Goal: Complete application form: Complete application form

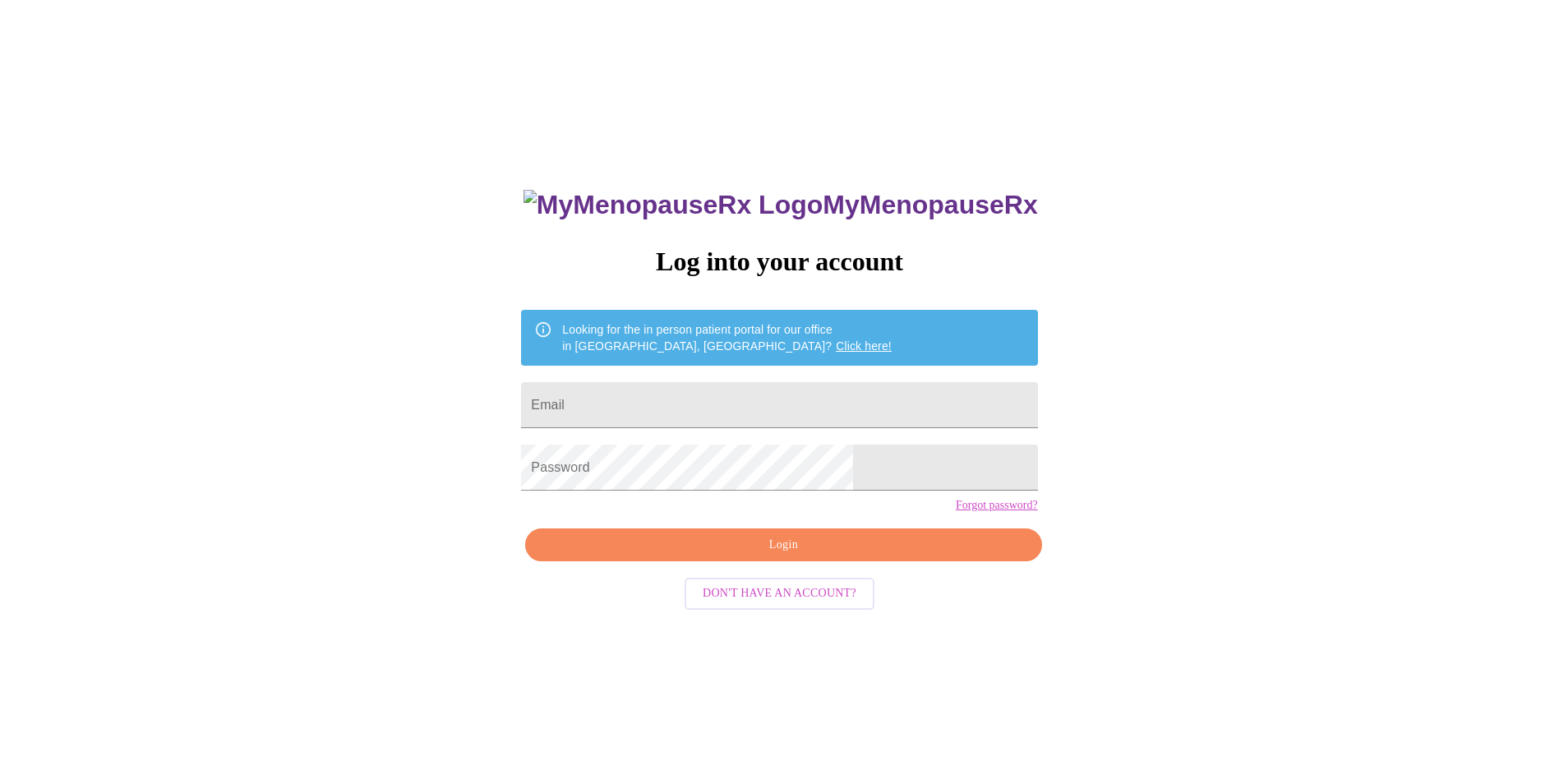
type input "[EMAIL_ADDRESS][DOMAIN_NAME]"
click at [782, 555] on span "Login" at bounding box center [782, 545] width 479 height 21
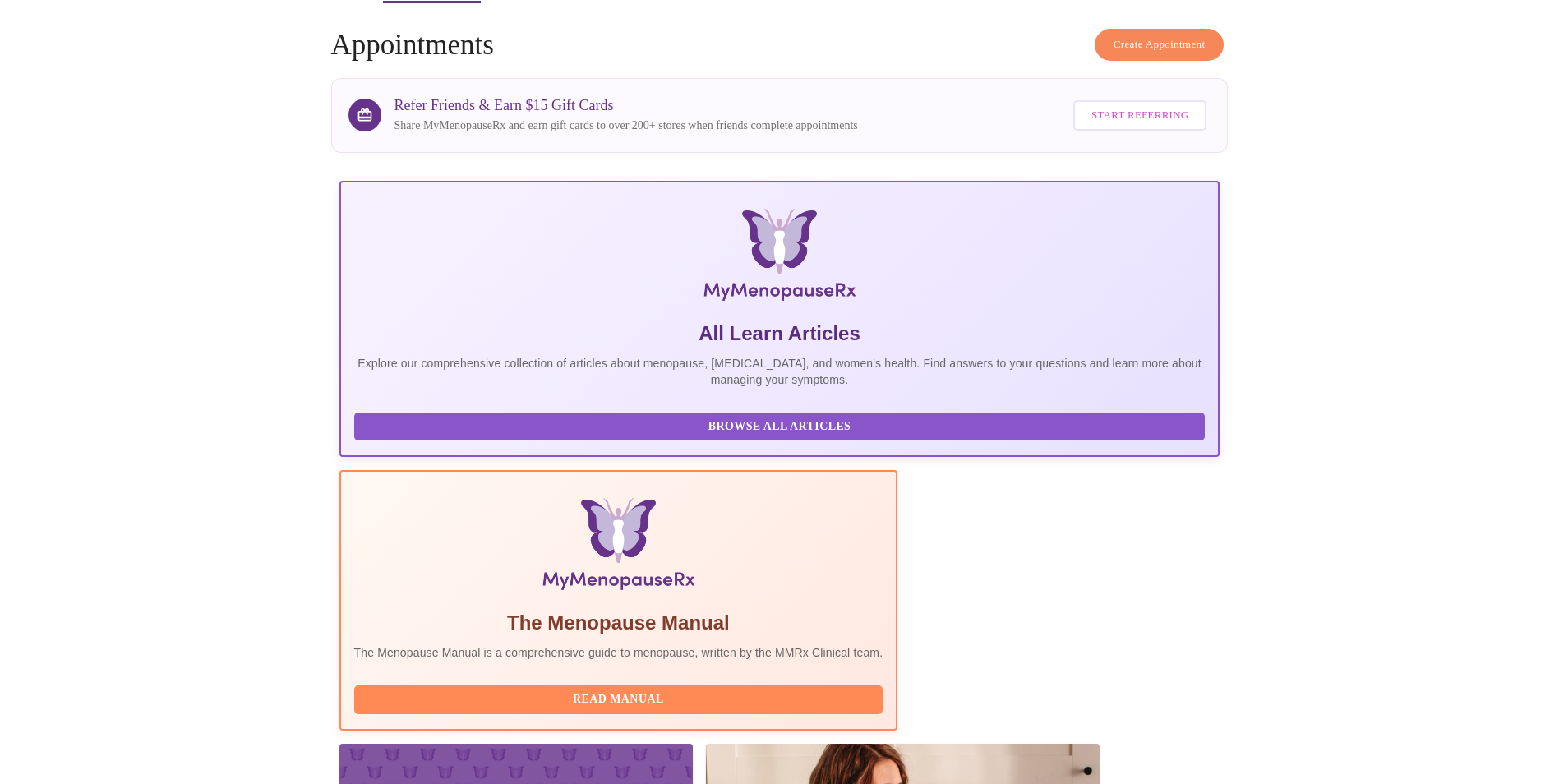
scroll to position [82, 0]
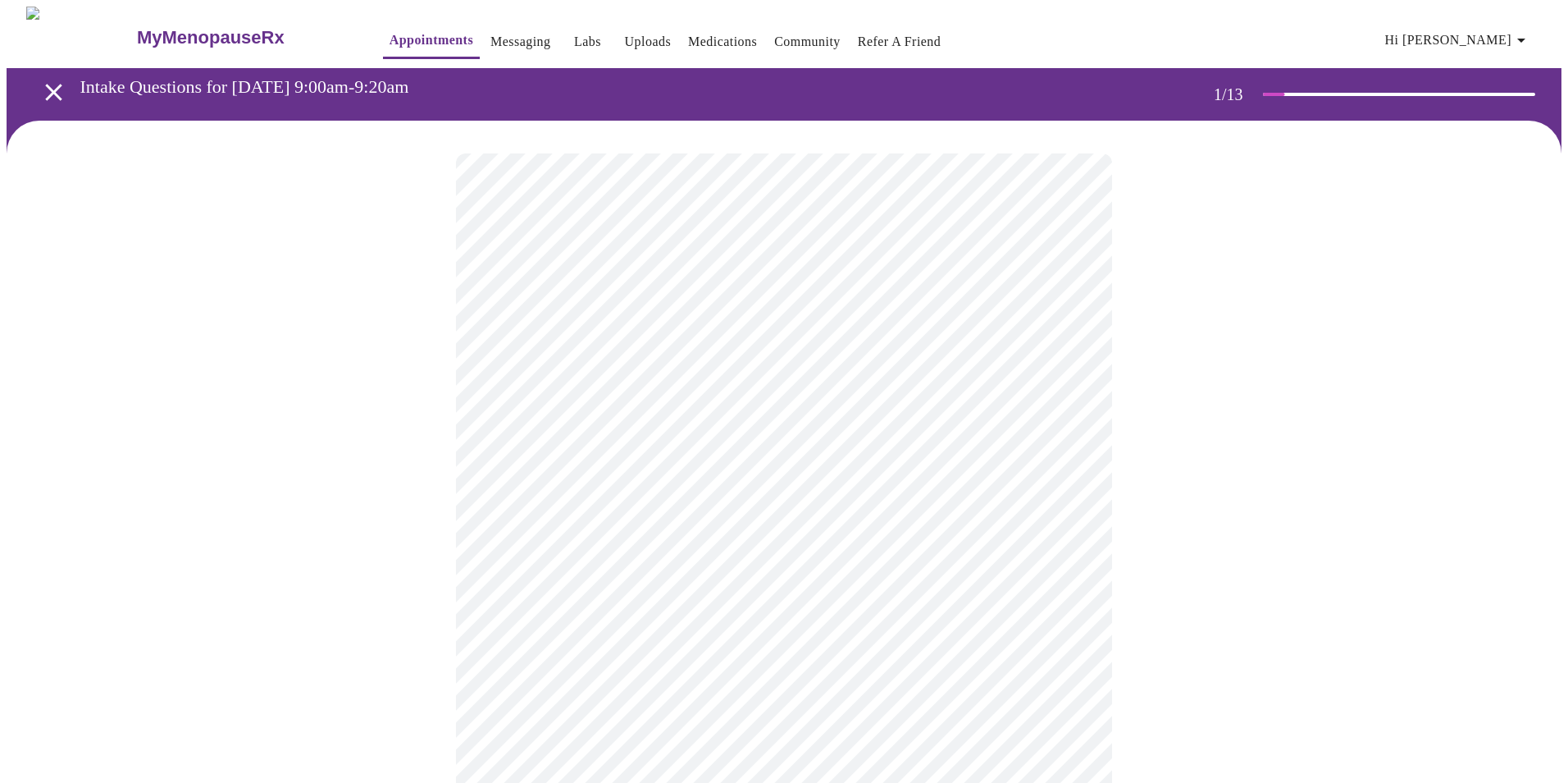
click at [706, 358] on body "MyMenopauseRx Appointments Messaging Labs Uploads Medications Community Refer a…" at bounding box center [784, 757] width 1555 height 1499
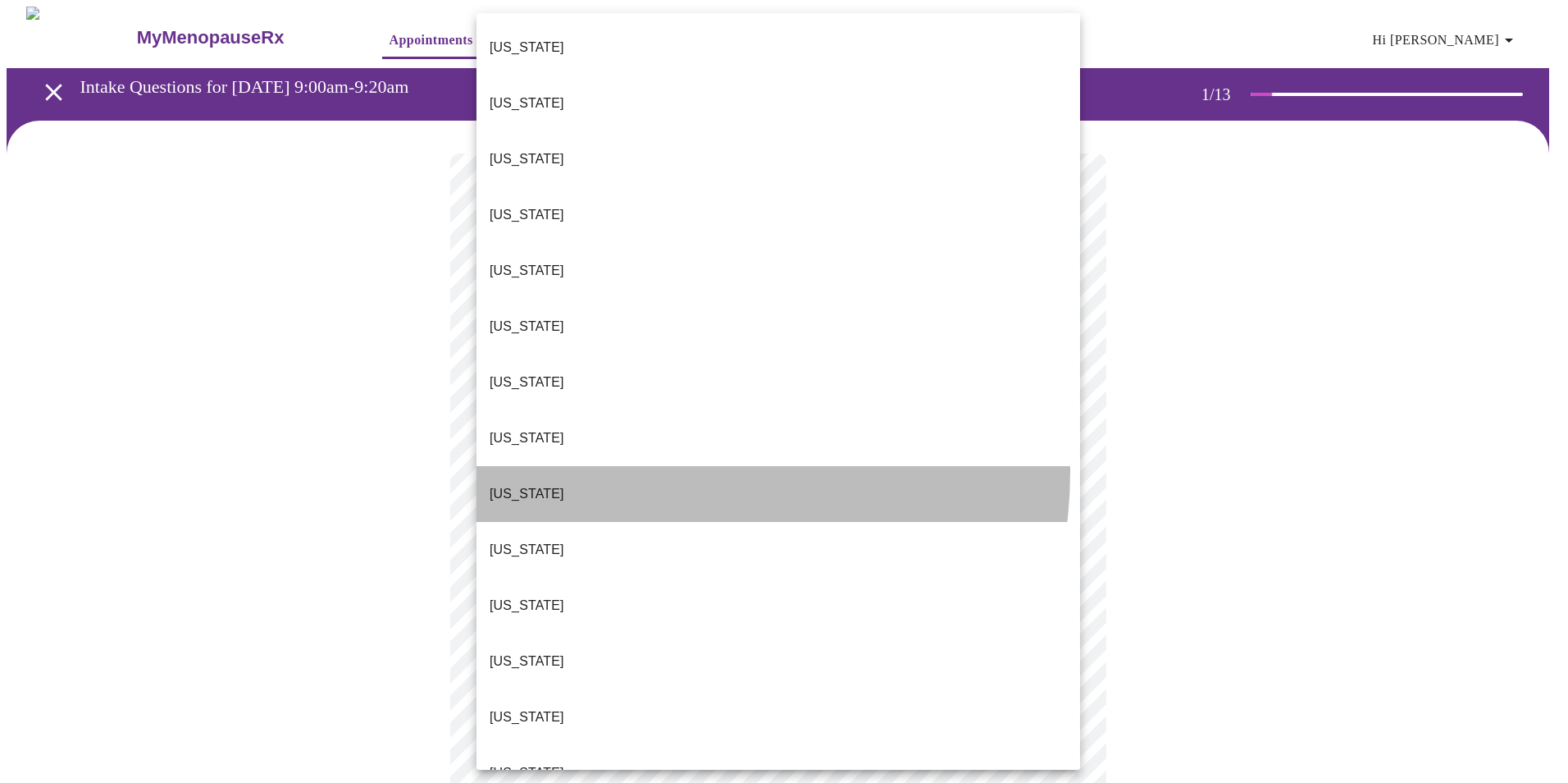
click at [636, 466] on li "Florida" at bounding box center [778, 493] width 603 height 56
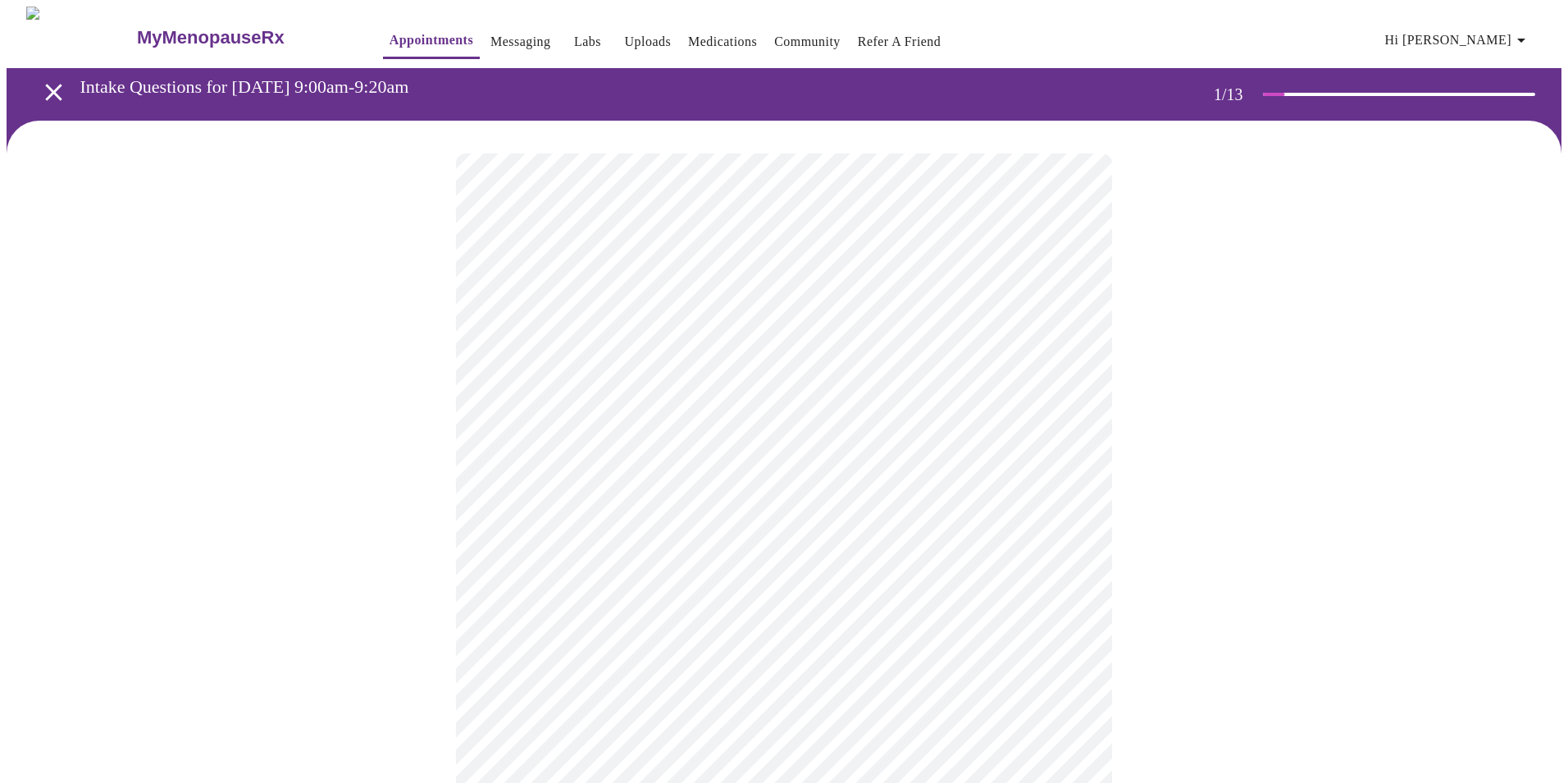
click at [638, 476] on body "MyMenopauseRx Appointments Messaging Labs Uploads Medications Community Refer a…" at bounding box center [784, 751] width 1555 height 1489
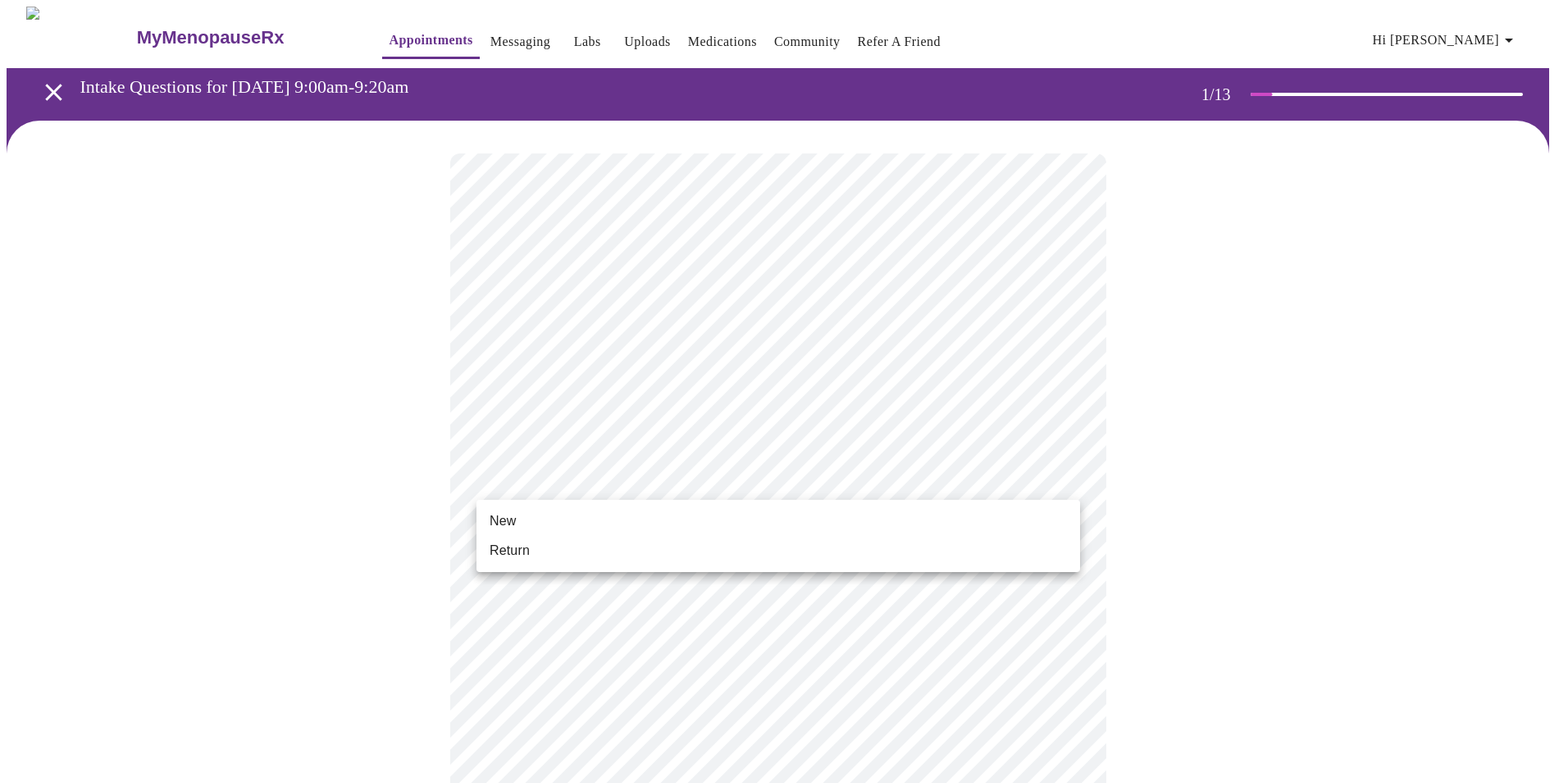
click at [578, 545] on li "Return" at bounding box center [778, 550] width 603 height 30
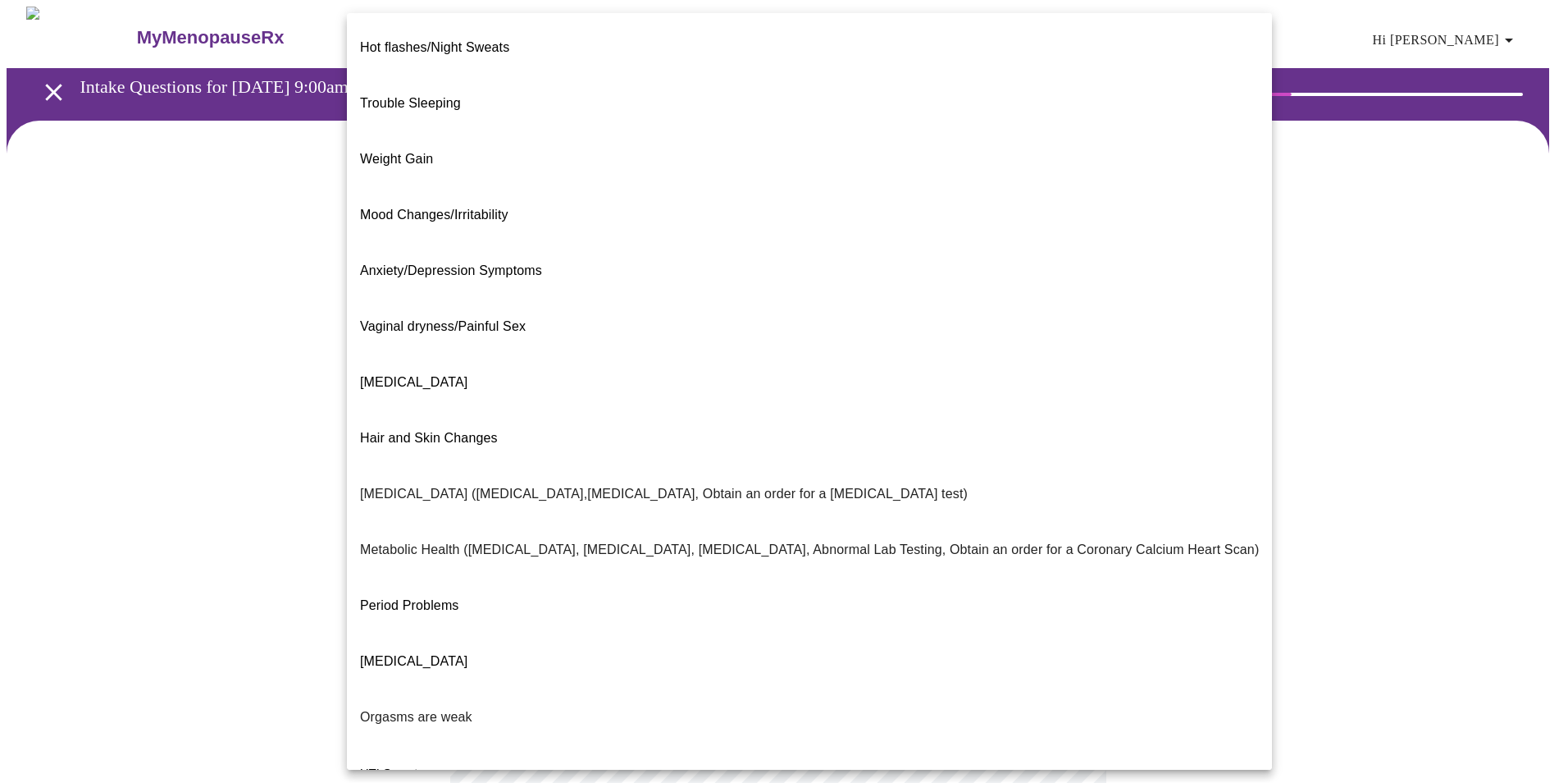
click at [632, 345] on body "MyMenopauseRx Appointments Messaging Labs Uploads Medications Community Refer a…" at bounding box center [784, 500] width 1555 height 986
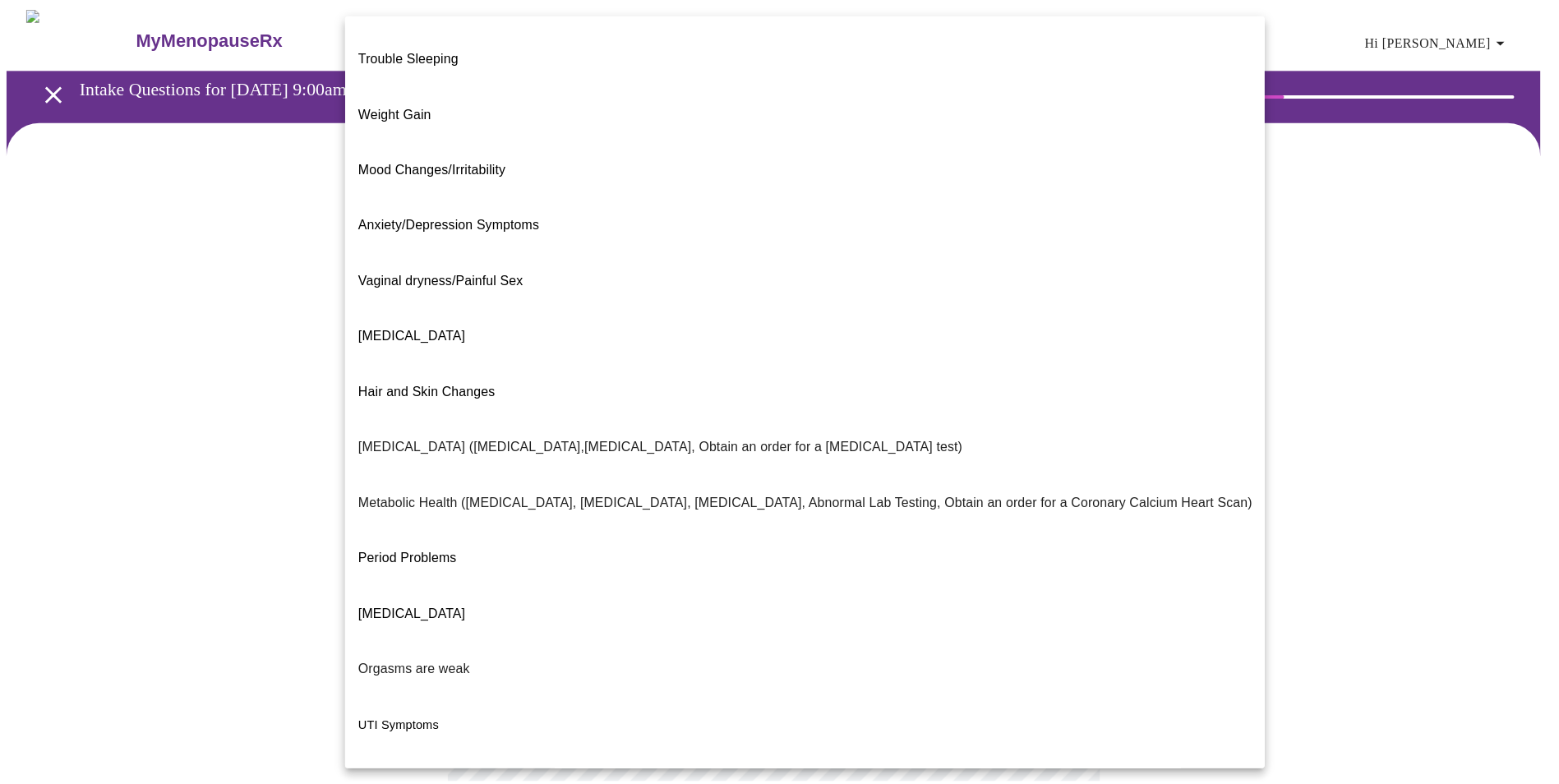
scroll to position [68, 0]
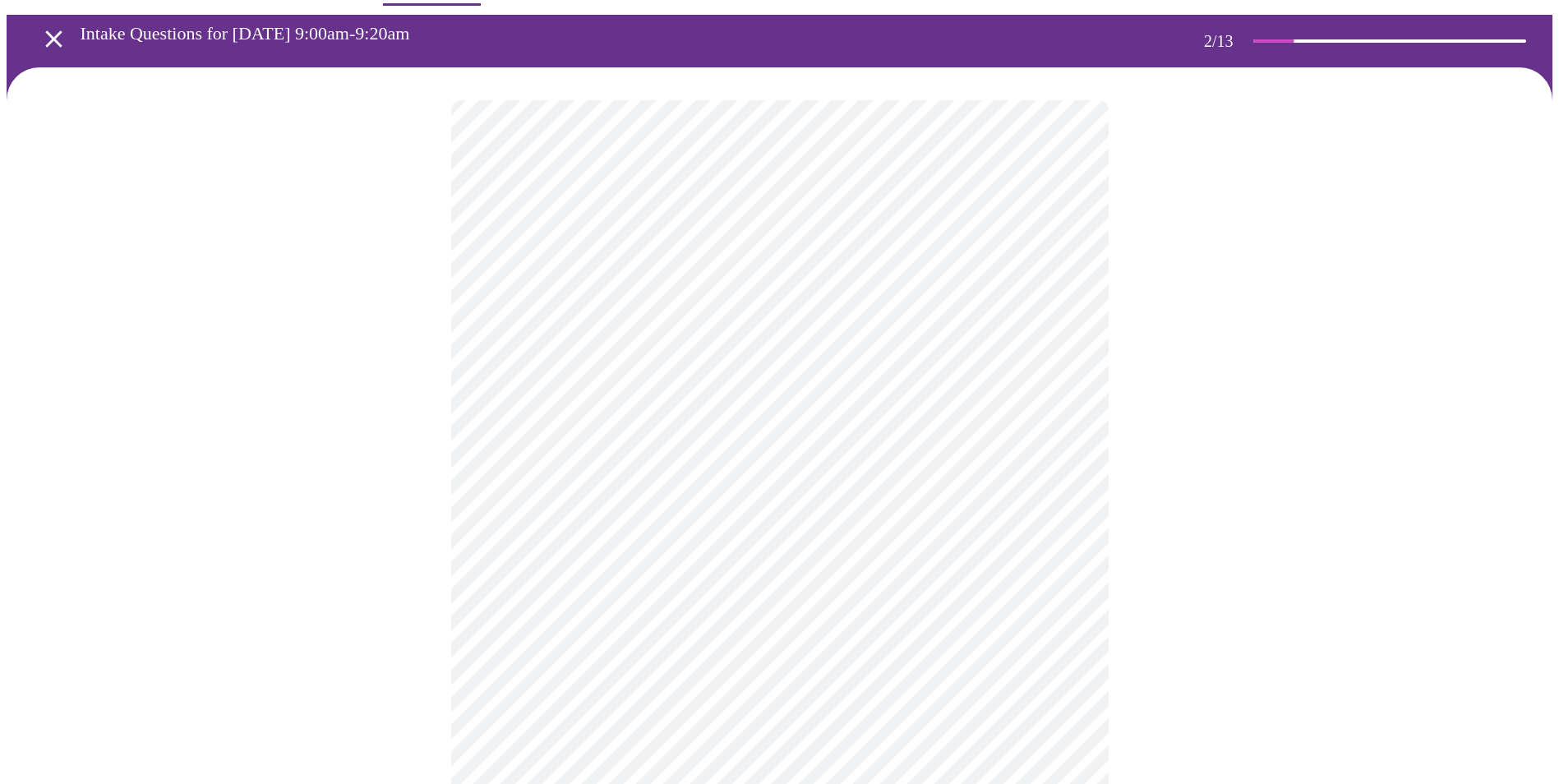
scroll to position [82, 0]
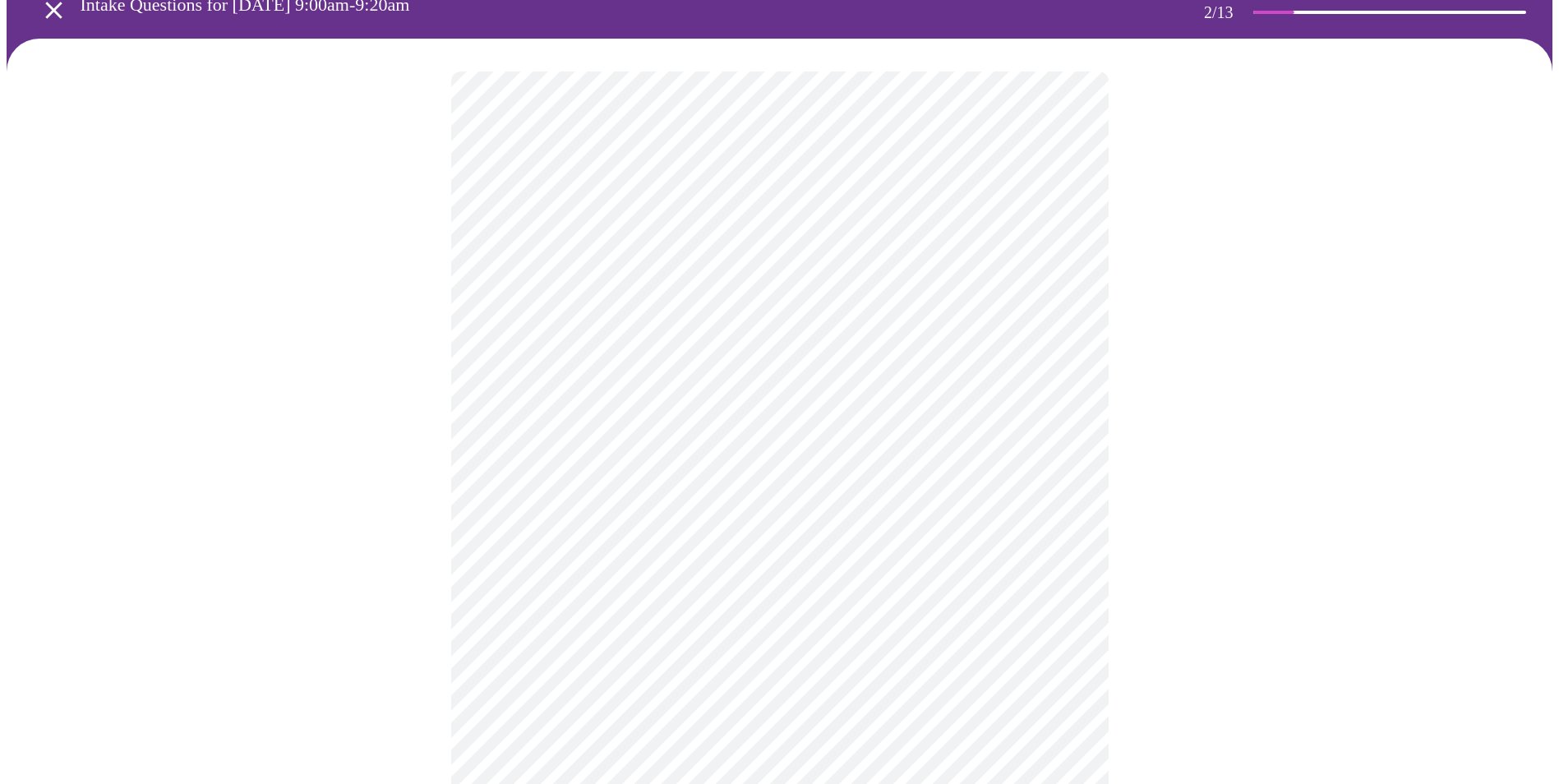
click at [684, 422] on body "MyMenopauseRx Appointments Messaging Labs Uploads Medications Community Refer a…" at bounding box center [780, 395] width 1546 height 941
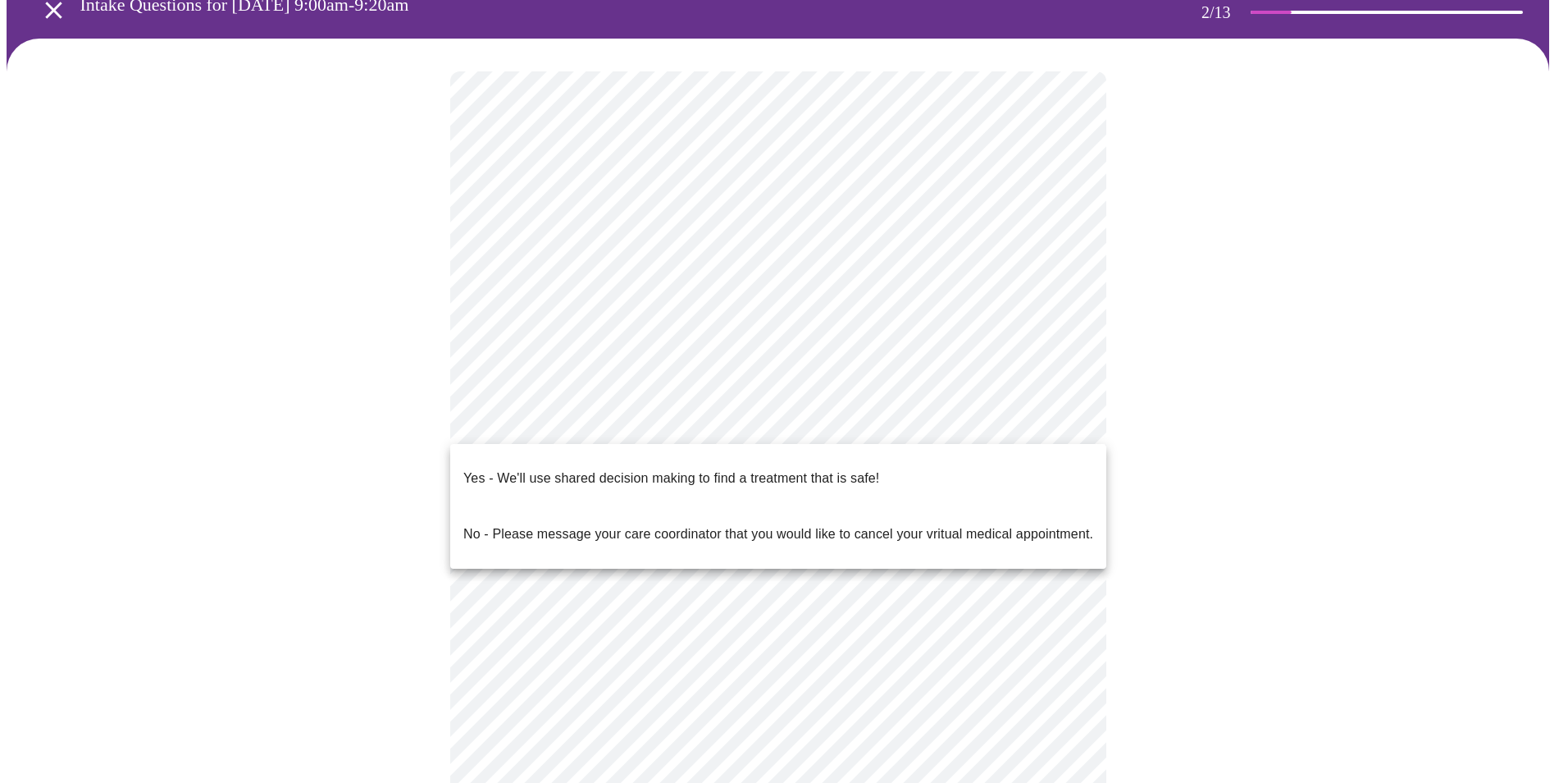
click at [680, 468] on p "Yes - We'll use shared decision making to find a treatment that is safe!" at bounding box center [671, 478] width 416 height 20
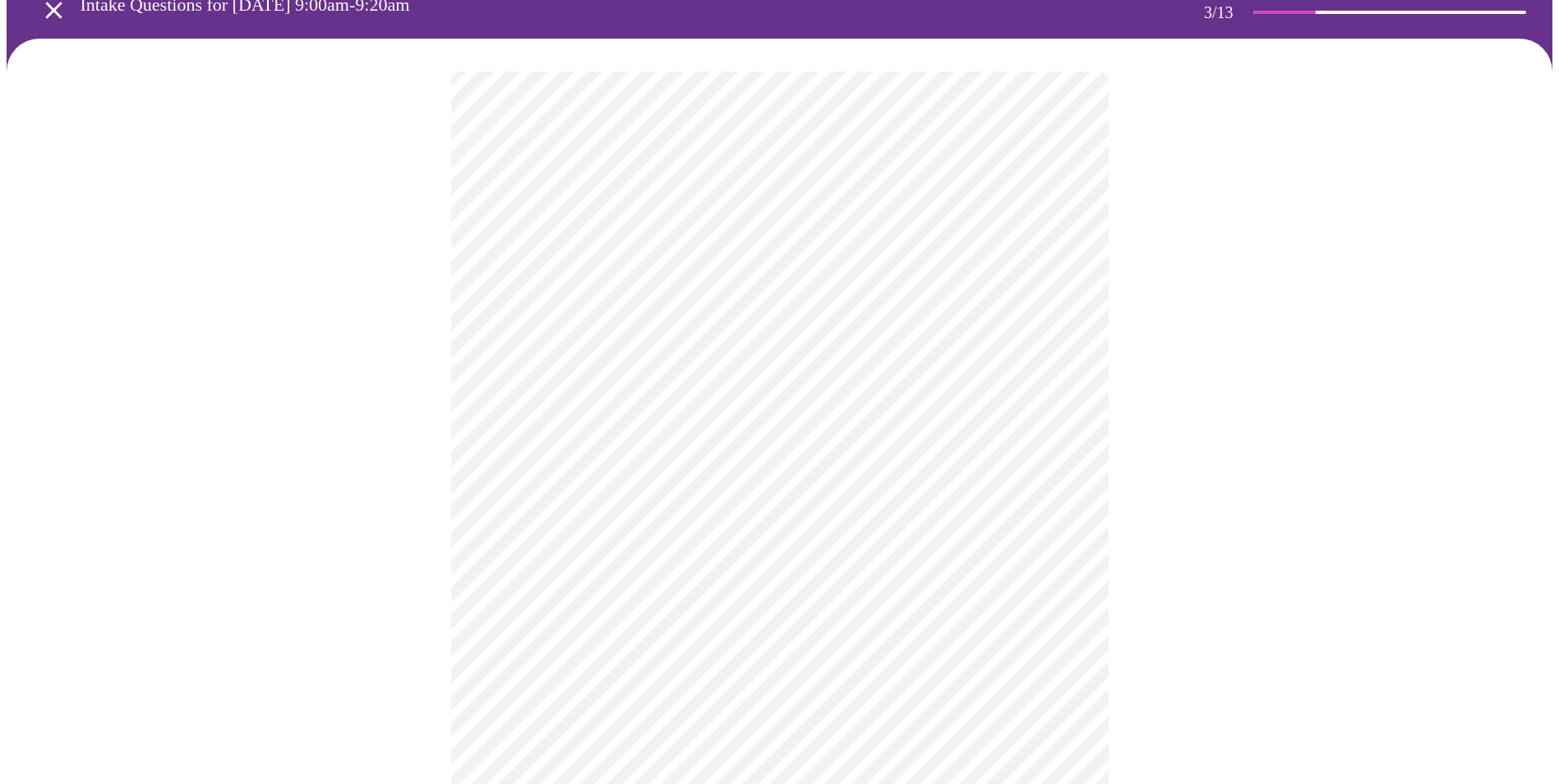
scroll to position [0, 0]
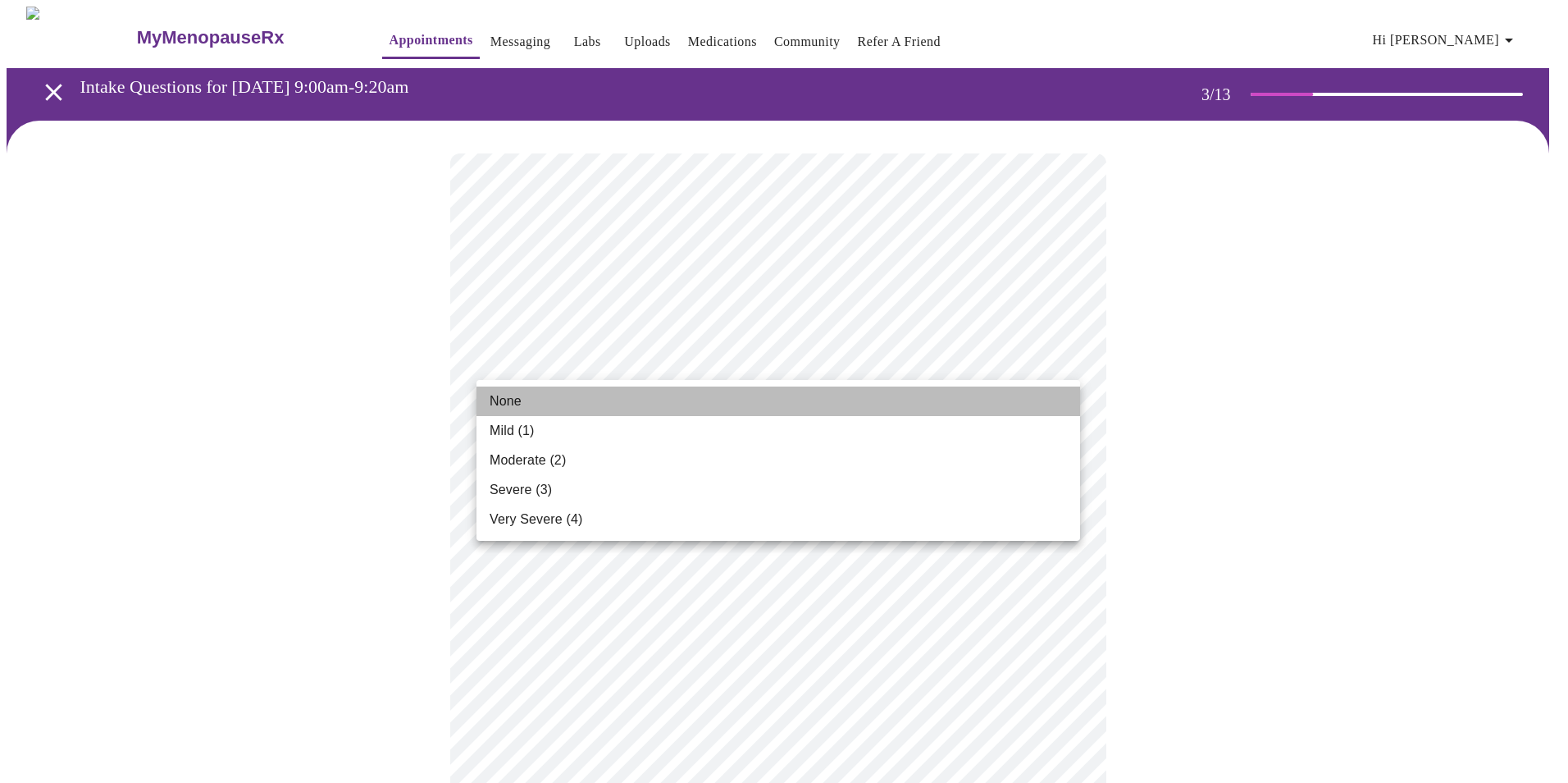
click at [628, 397] on li "None" at bounding box center [778, 401] width 603 height 30
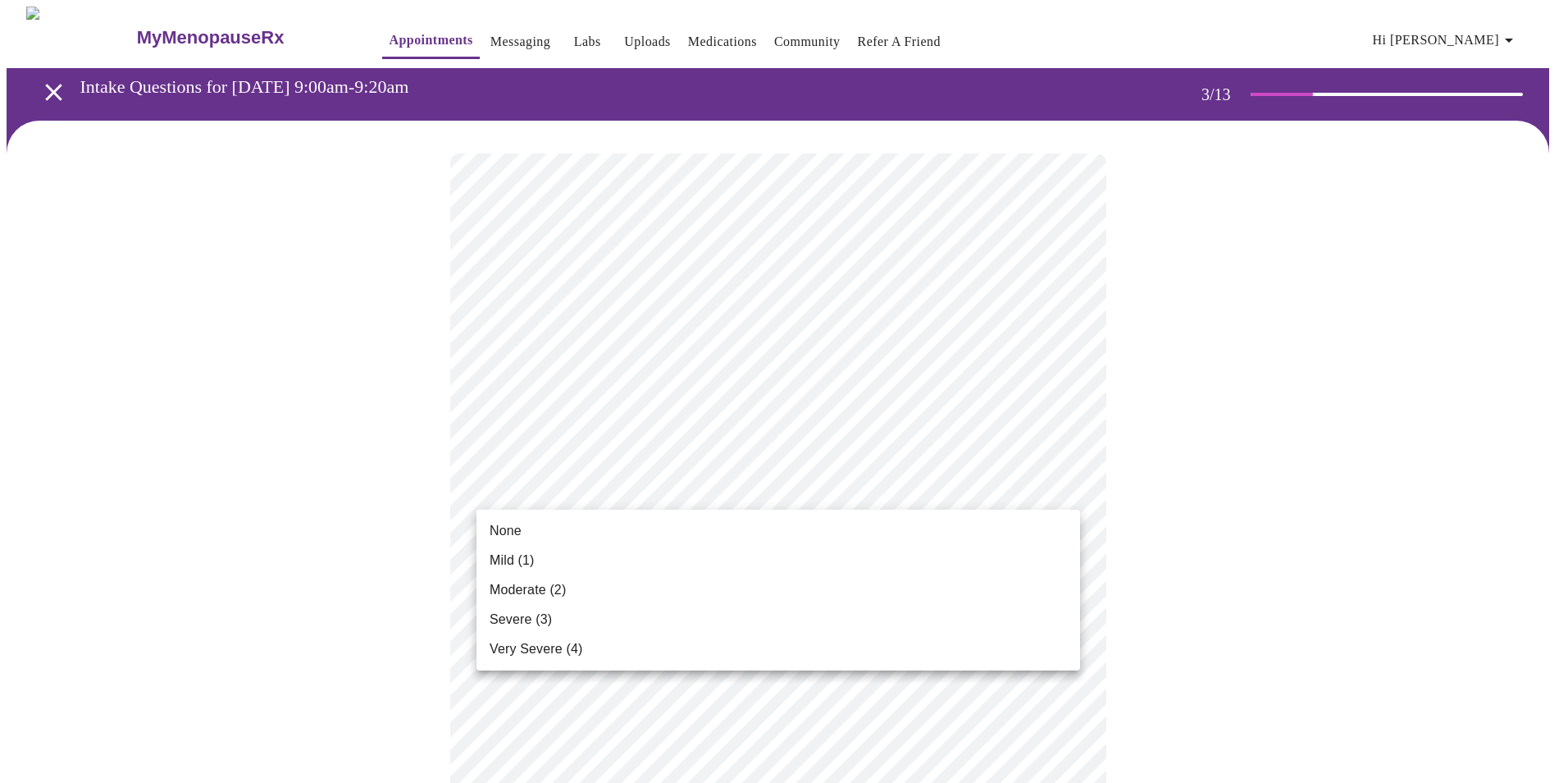
click at [569, 524] on li "None" at bounding box center [778, 531] width 603 height 30
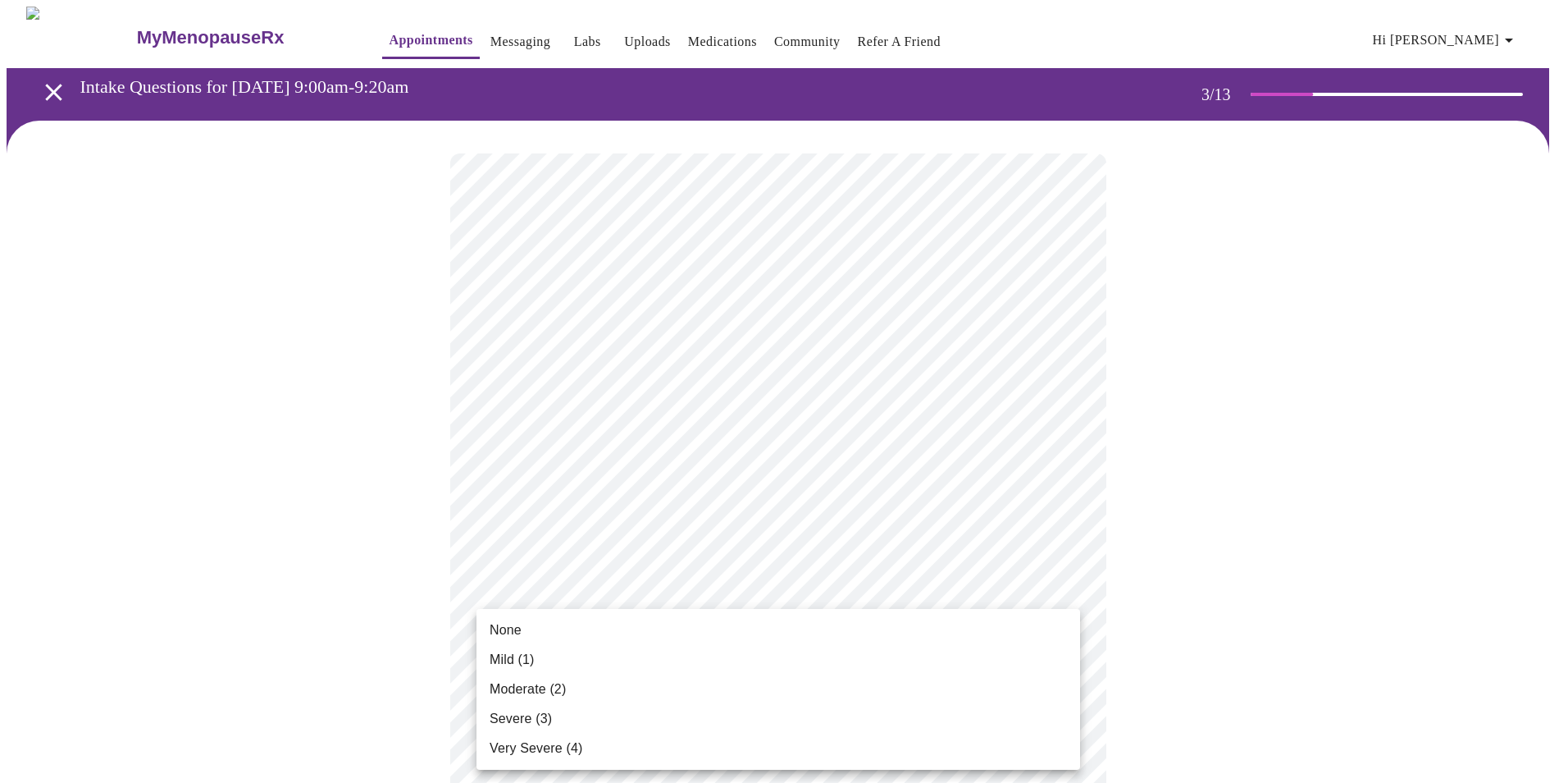
click at [639, 638] on li "None" at bounding box center [778, 630] width 603 height 30
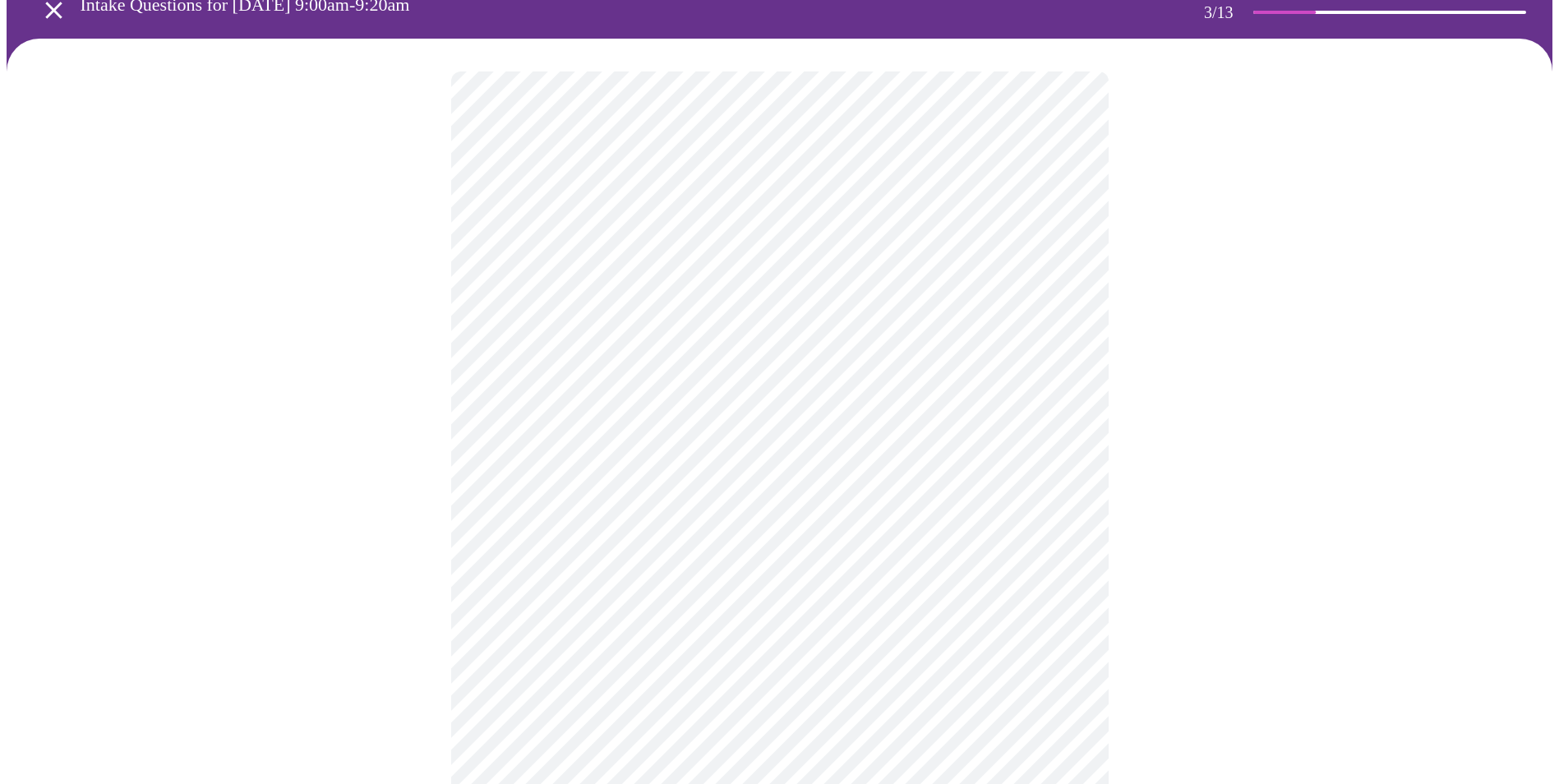
scroll to position [164, 0]
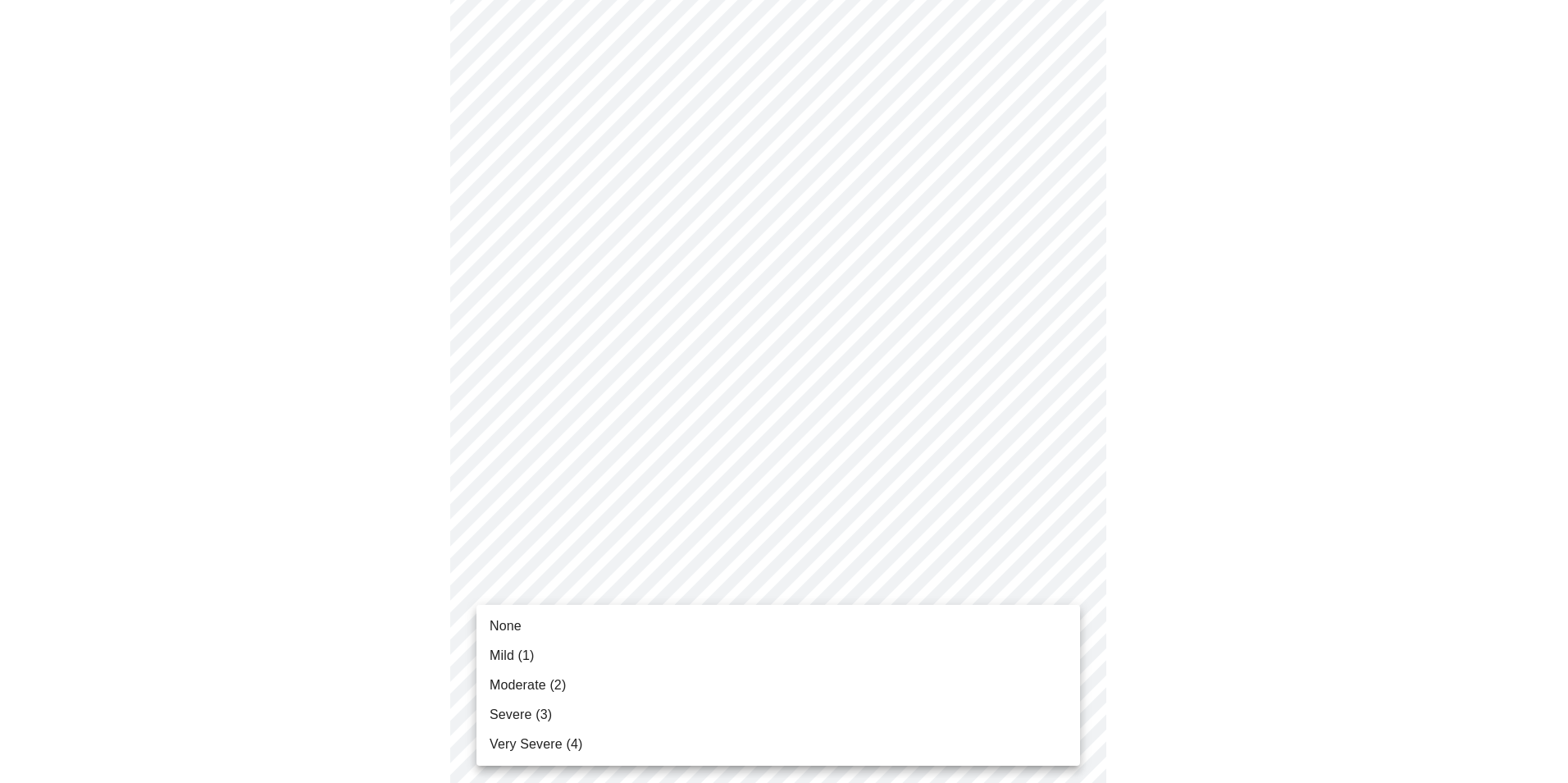
click at [552, 649] on li "Mild (1)" at bounding box center [778, 656] width 603 height 30
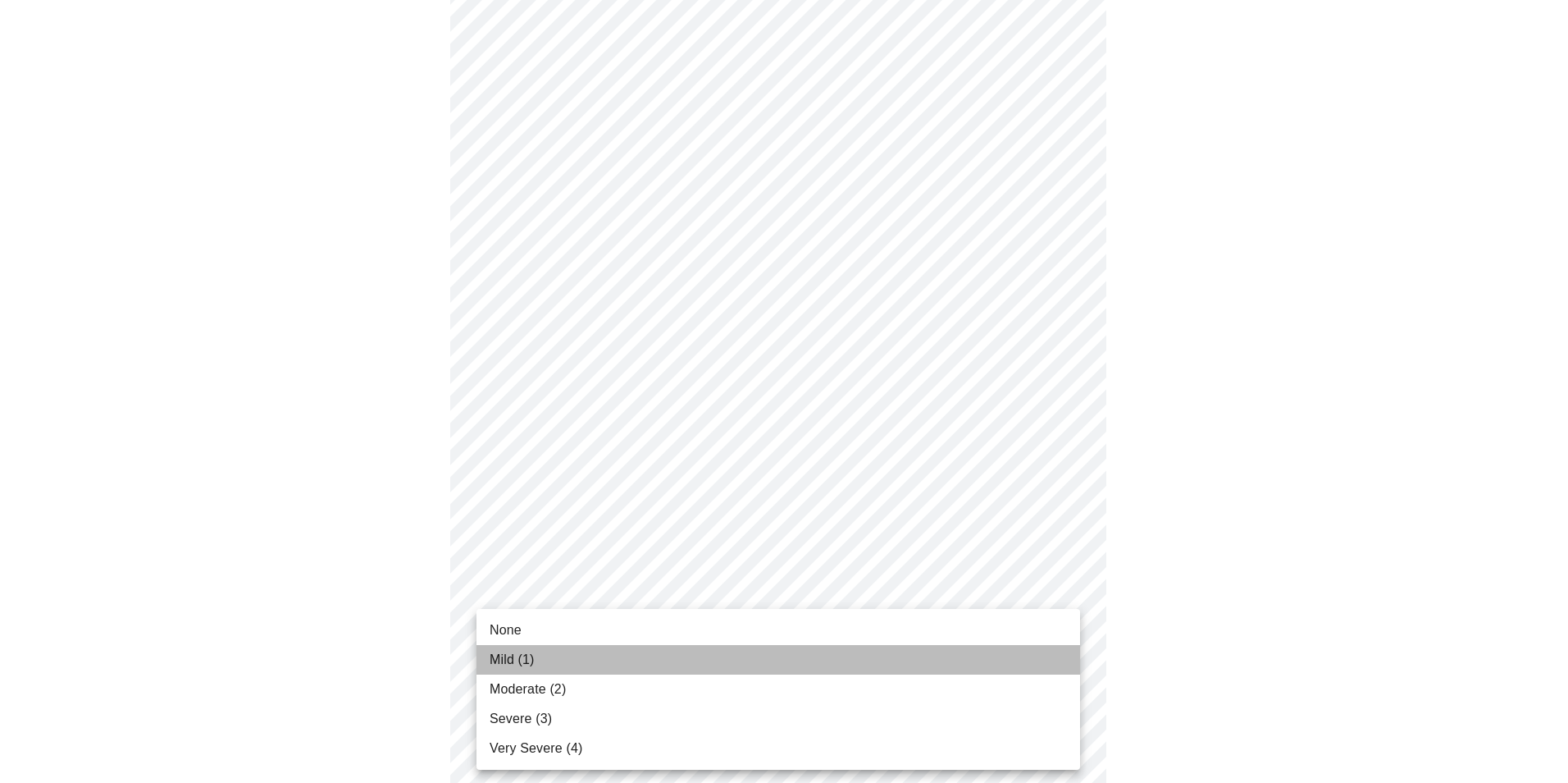
click at [580, 662] on li "Mild (1)" at bounding box center [778, 659] width 603 height 30
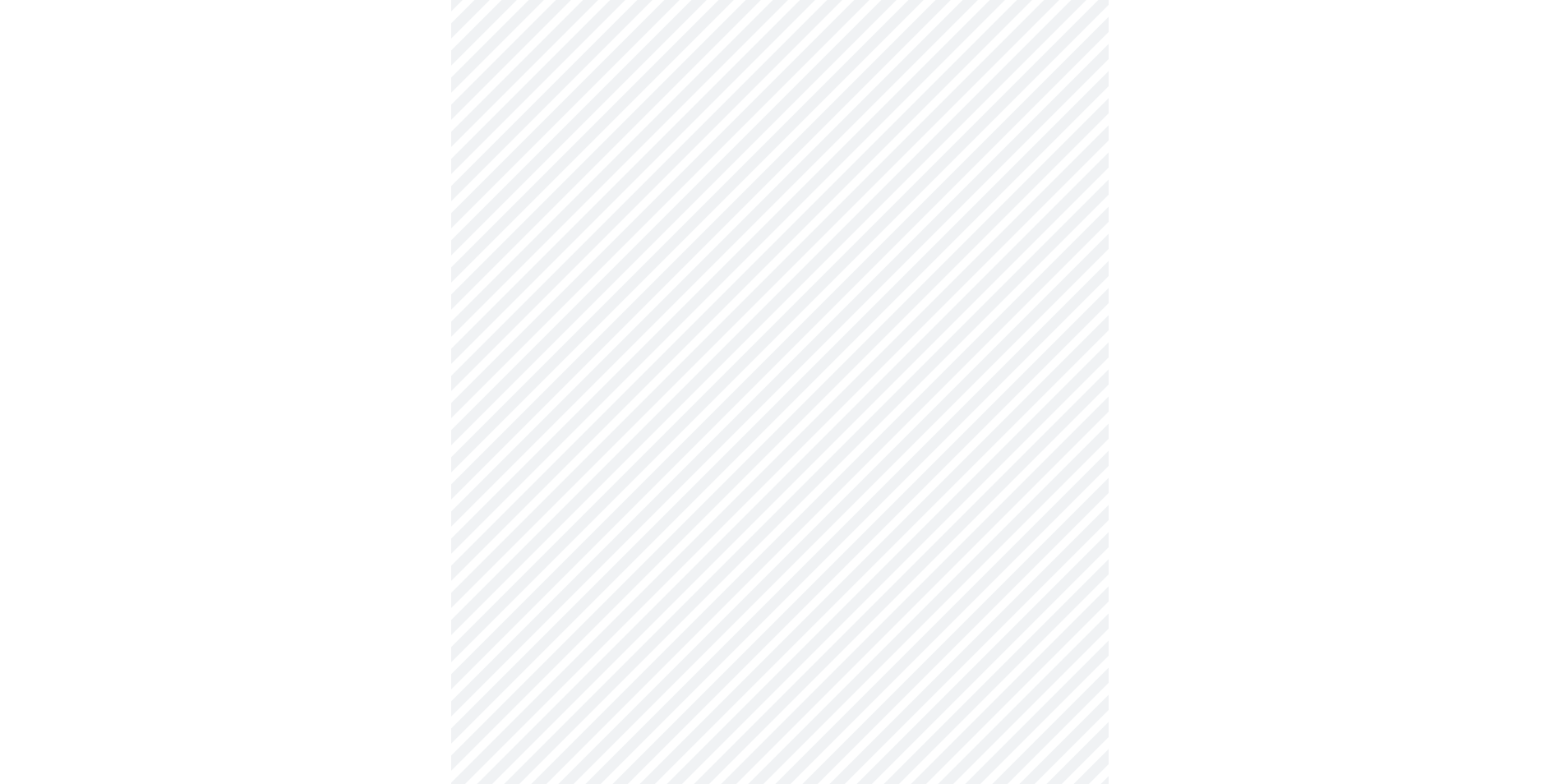
scroll to position [411, 0]
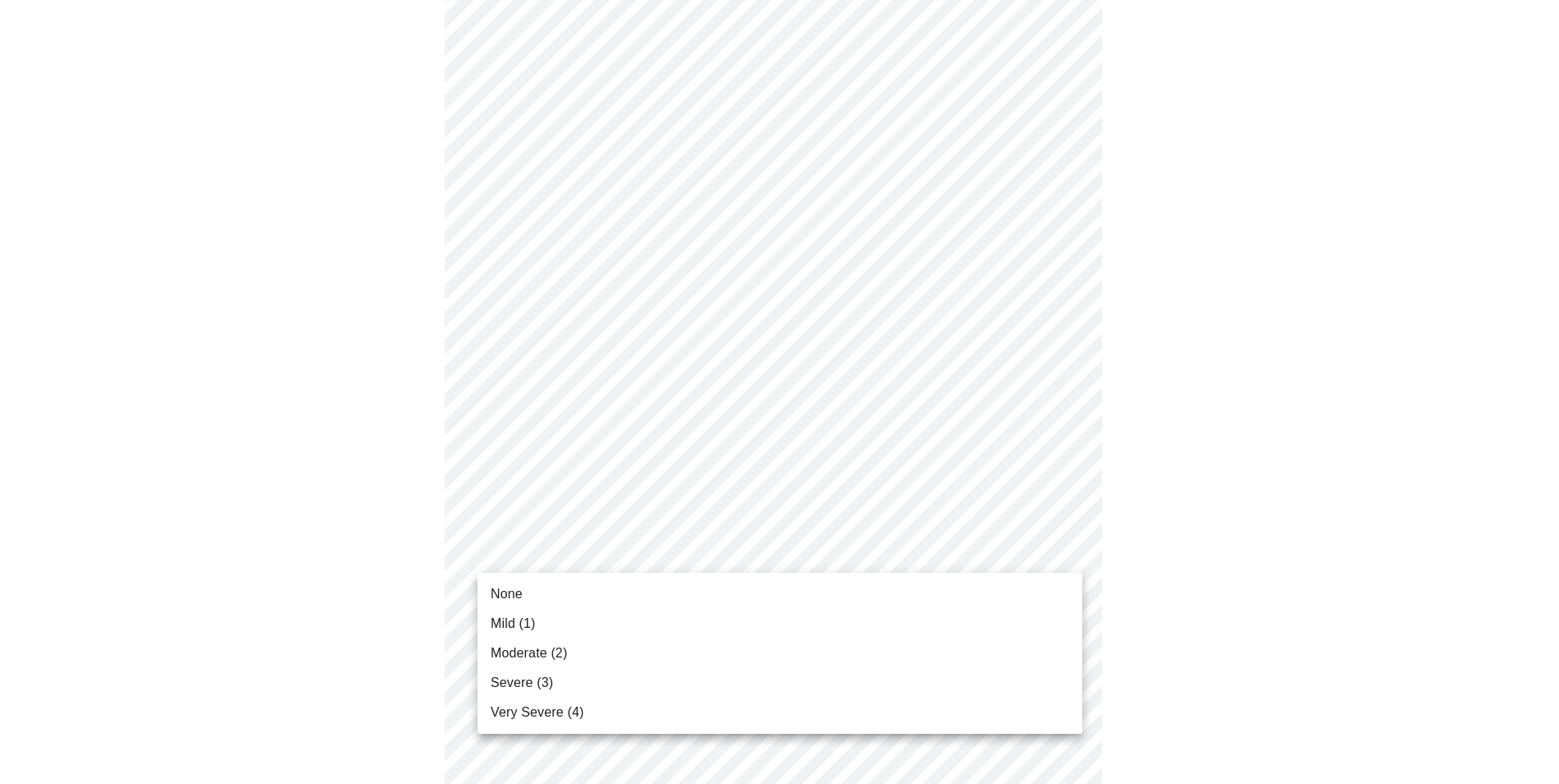
click at [686, 554] on body "MyMenopauseRx Appointments Messaging Labs Uploads Medications Community Refer a…" at bounding box center [780, 631] width 1546 height 2070
click at [565, 623] on li "Mild (1)" at bounding box center [780, 623] width 604 height 30
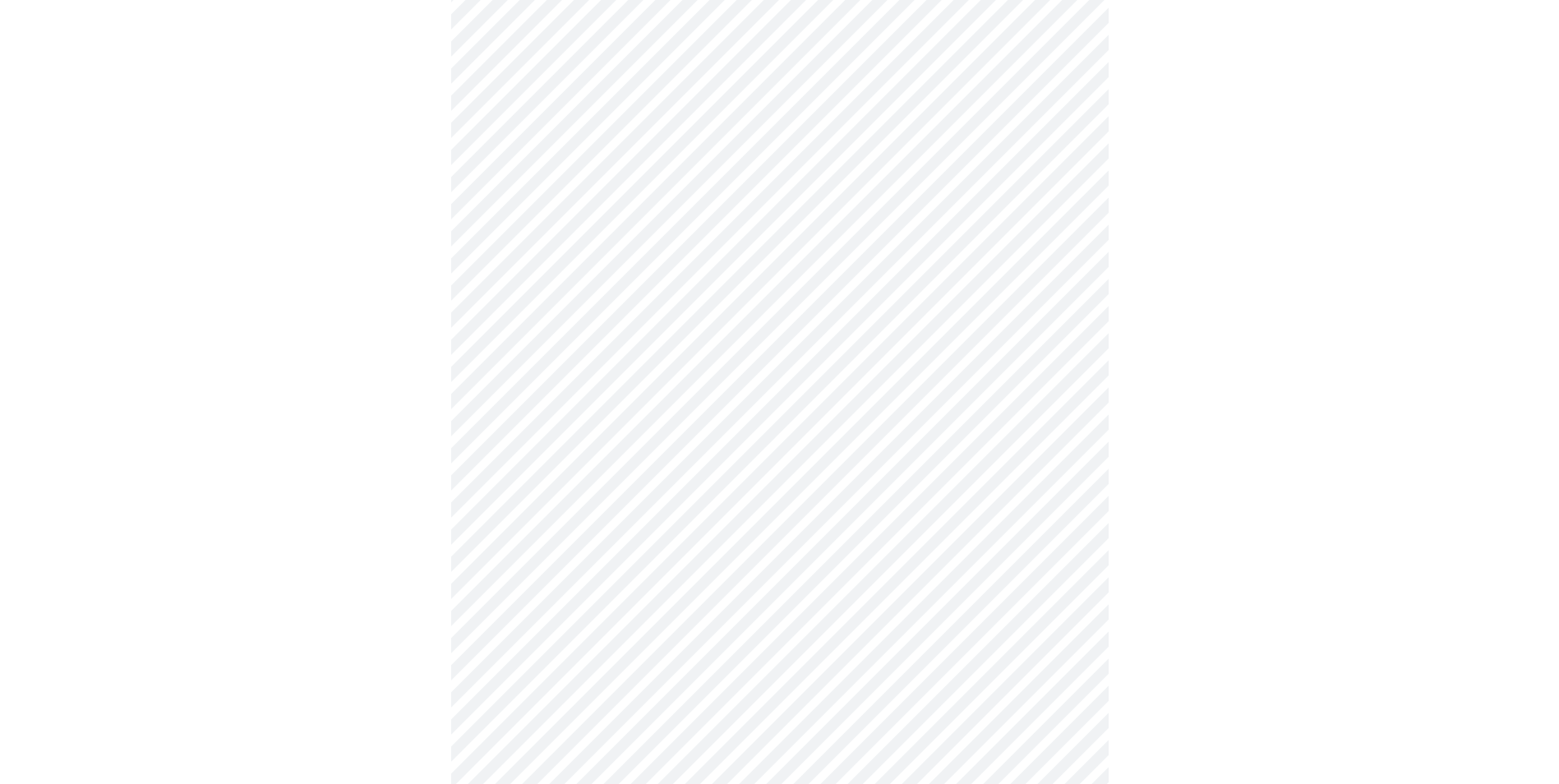
scroll to position [493, 0]
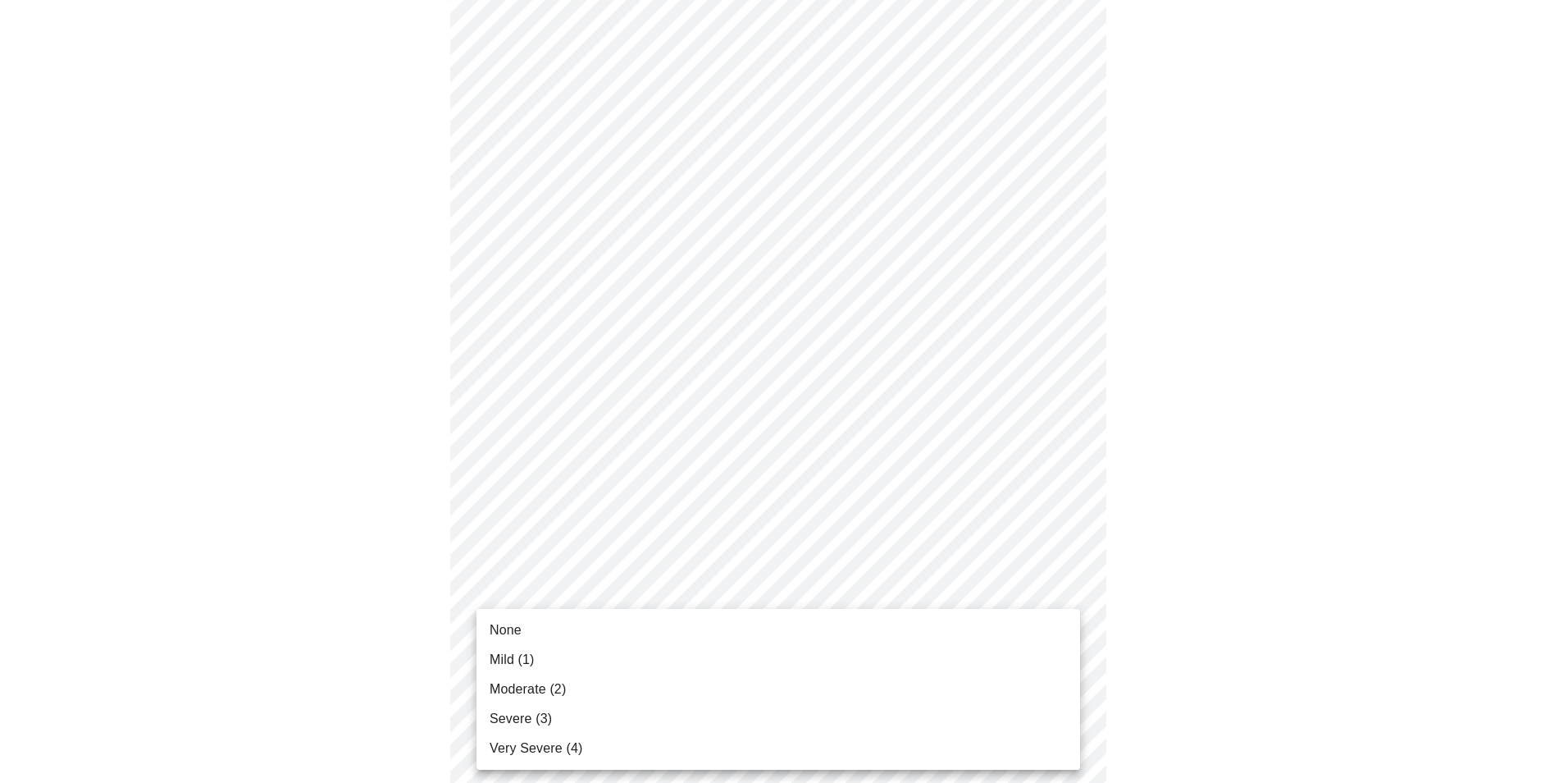
click at [647, 589] on body "MyMenopauseRx Appointments Messaging Labs Uploads Medications Community Refer a…" at bounding box center [784, 537] width 1555 height 2045
click at [531, 660] on span "Mild (1)" at bounding box center [512, 659] width 45 height 20
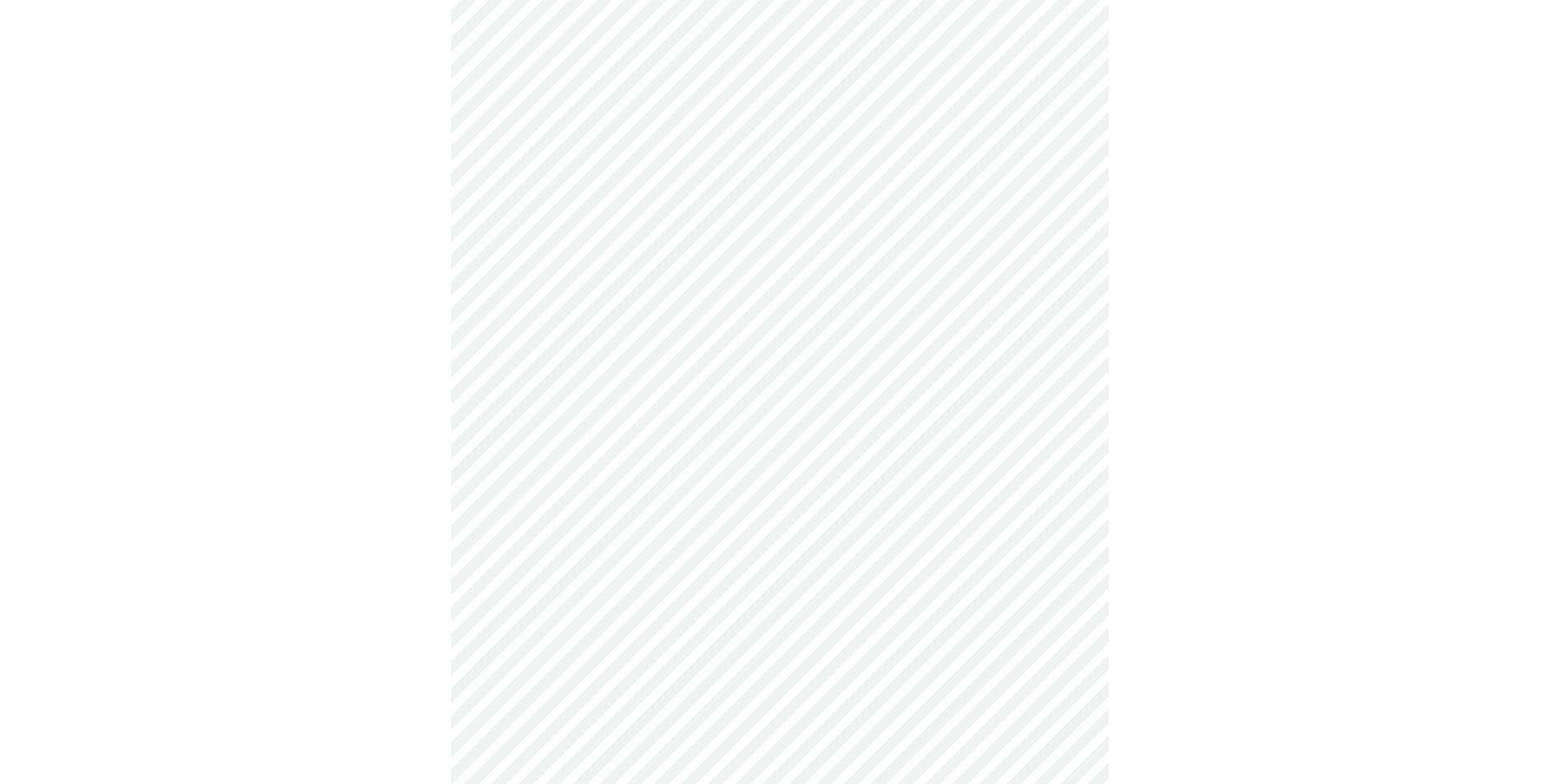
scroll to position [657, 0]
click at [663, 573] on body "MyMenopauseRx Appointments Messaging Labs Uploads Medications Community Refer a…" at bounding box center [780, 361] width 1546 height 2024
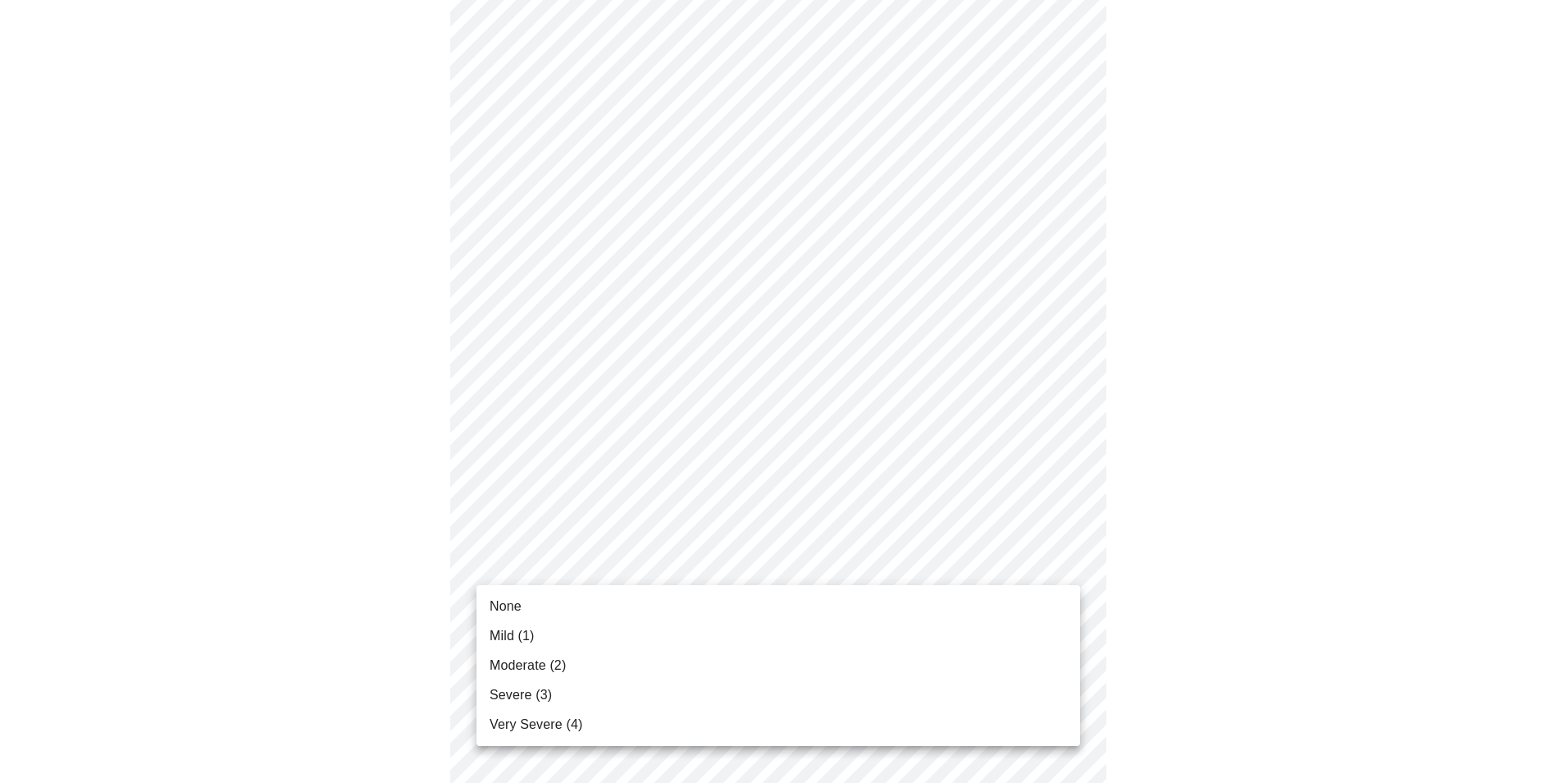
click at [531, 661] on span "Moderate (2)" at bounding box center [527, 665] width 76 height 20
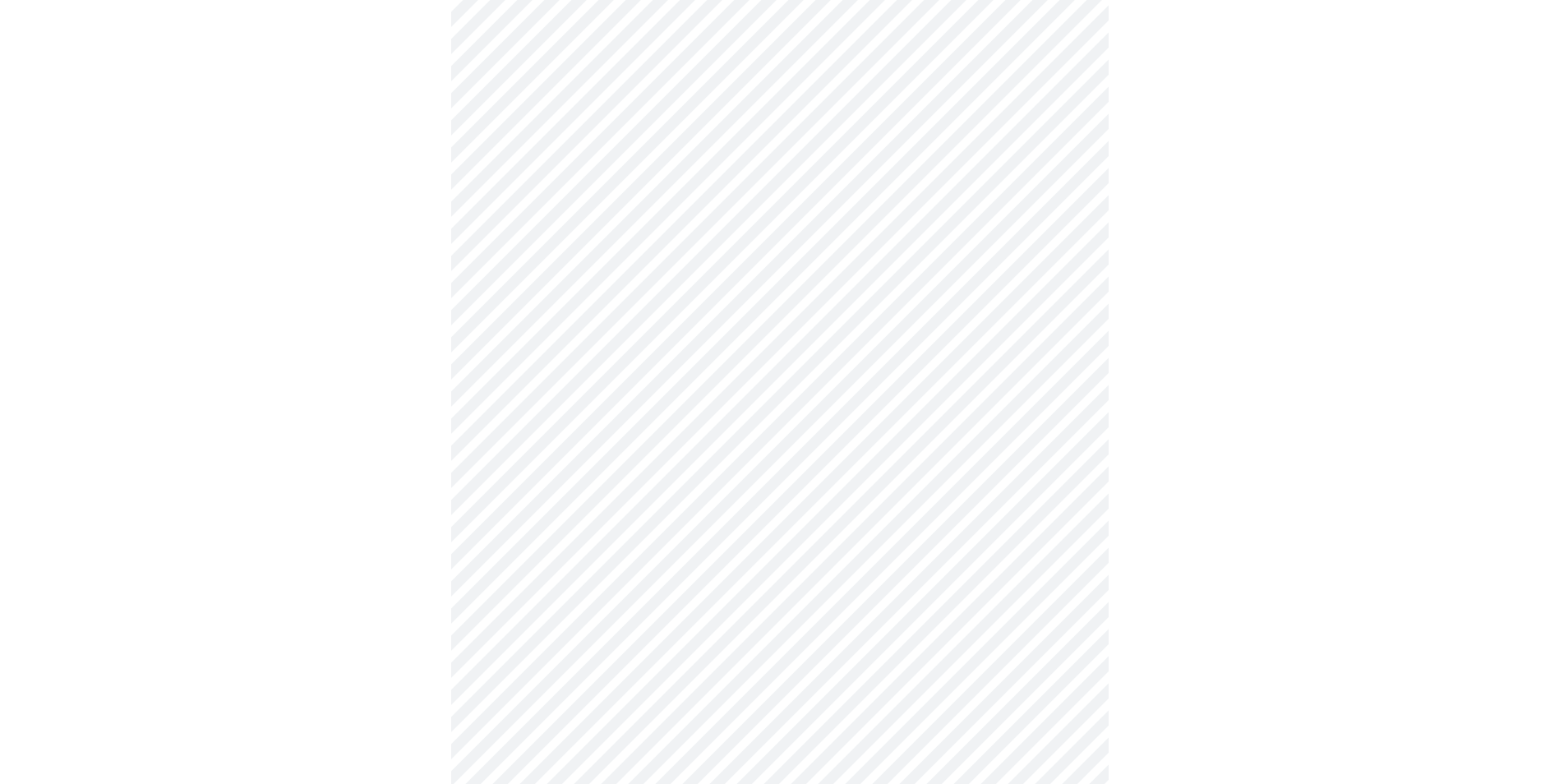
click at [665, 683] on body "MyMenopauseRx Appointments Messaging Labs Uploads Medications Community Refer a…" at bounding box center [780, 350] width 1546 height 2001
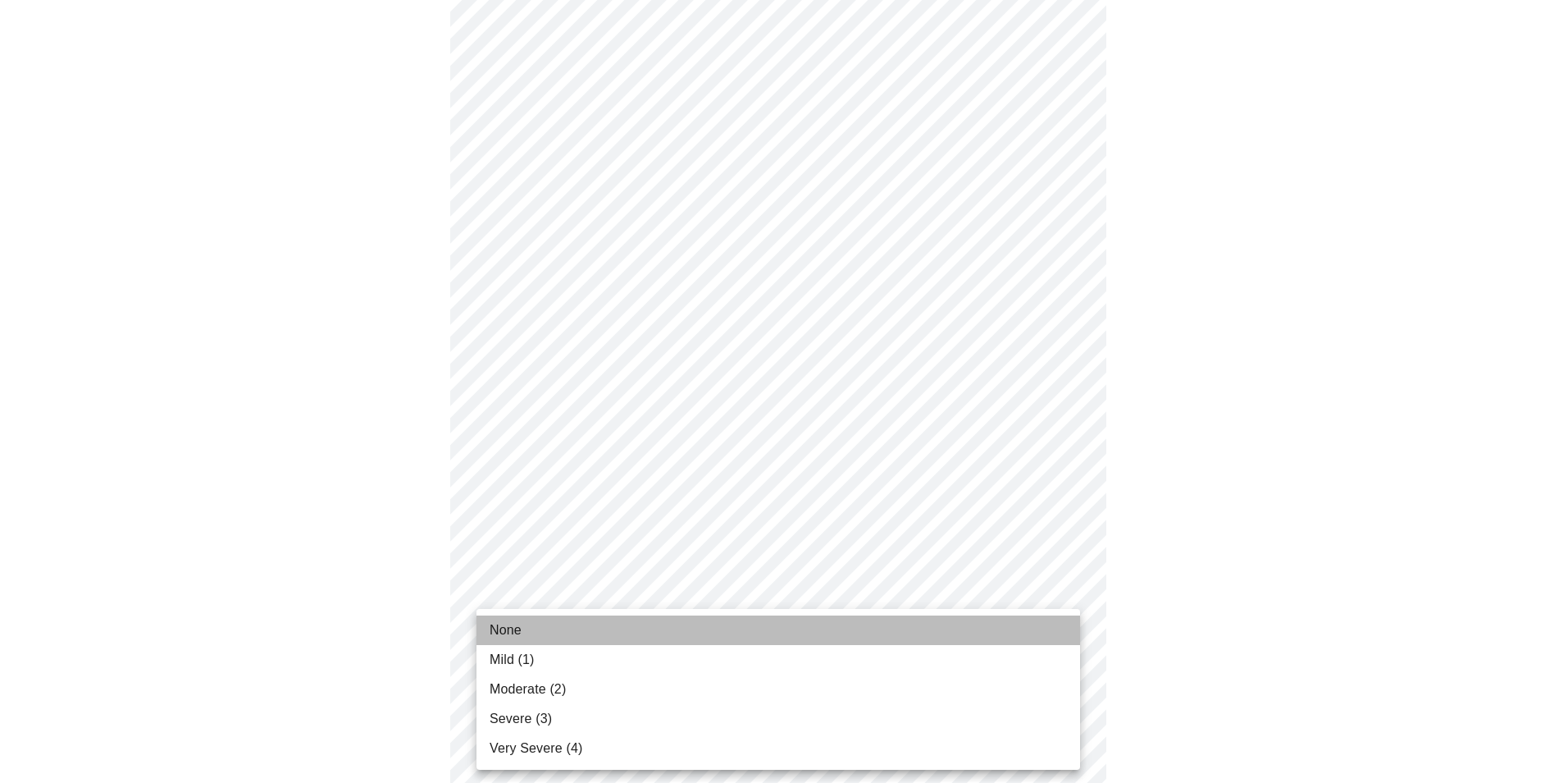
click at [537, 633] on li "None" at bounding box center [778, 630] width 603 height 30
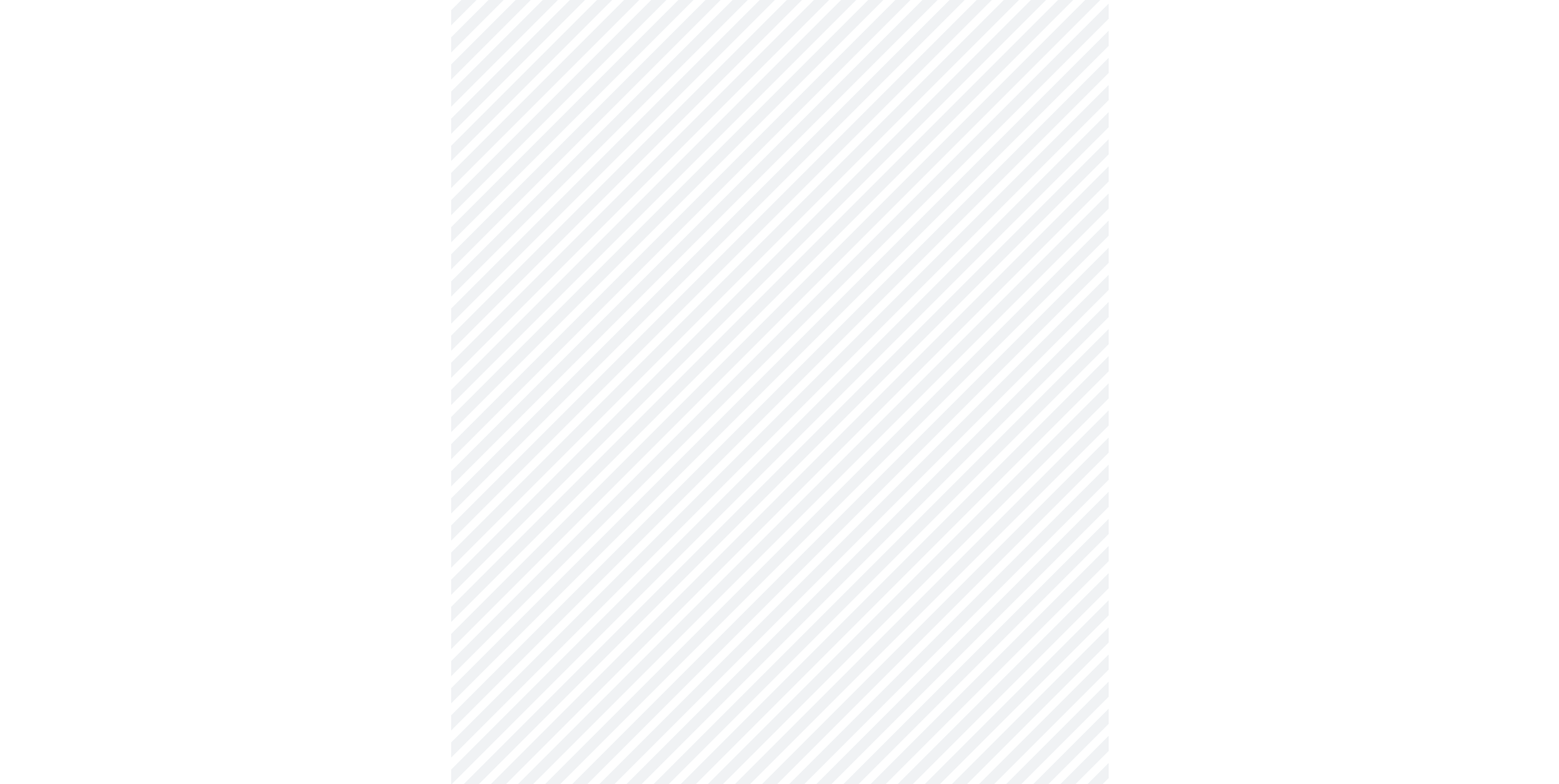
scroll to position [904, 0]
click at [671, 584] on body "MyMenopauseRx Appointments Messaging Labs Uploads Medications Community Refer a…" at bounding box center [780, 92] width 1546 height 1978
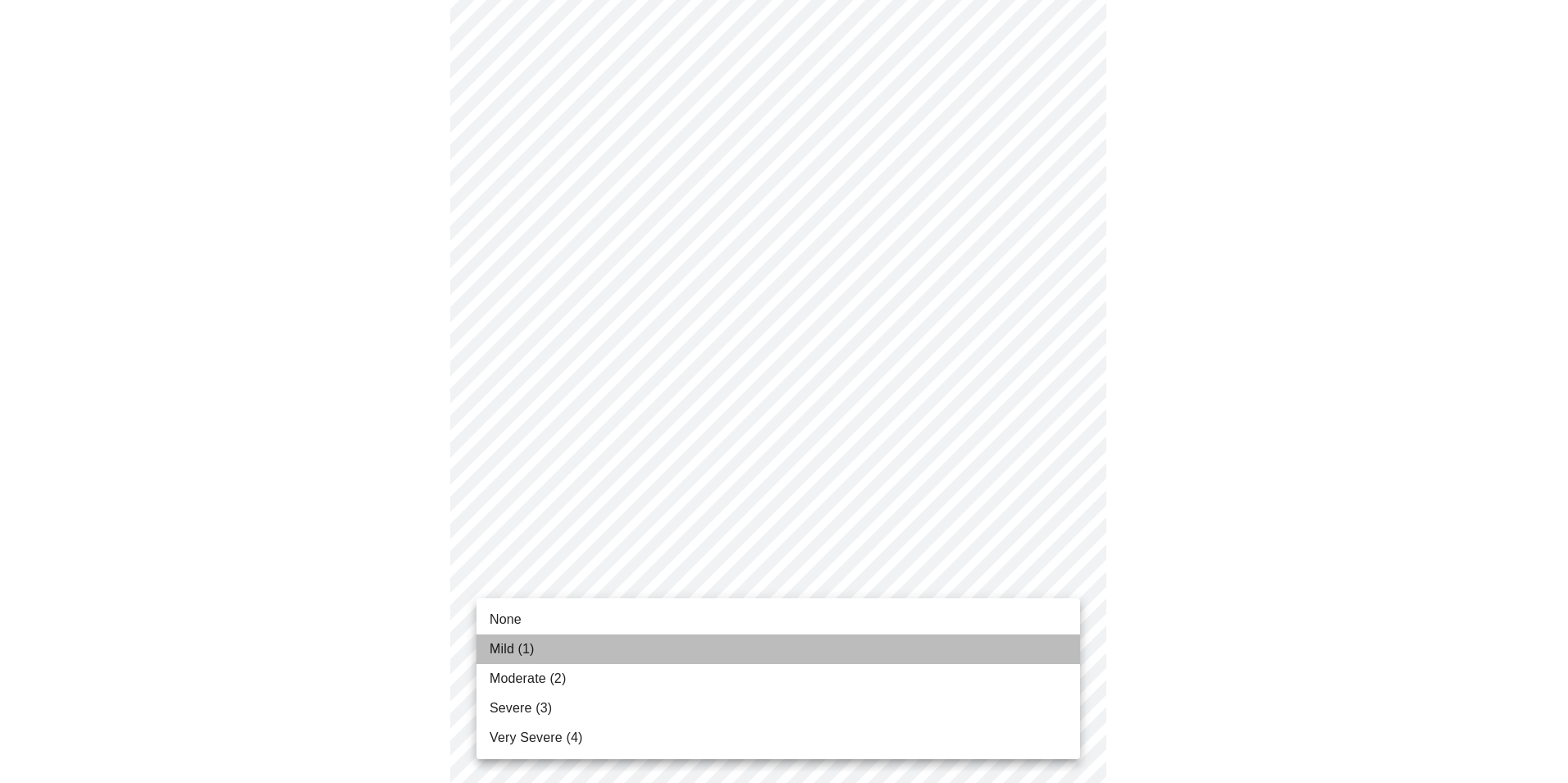
click at [545, 655] on li "Mild (1)" at bounding box center [778, 649] width 603 height 30
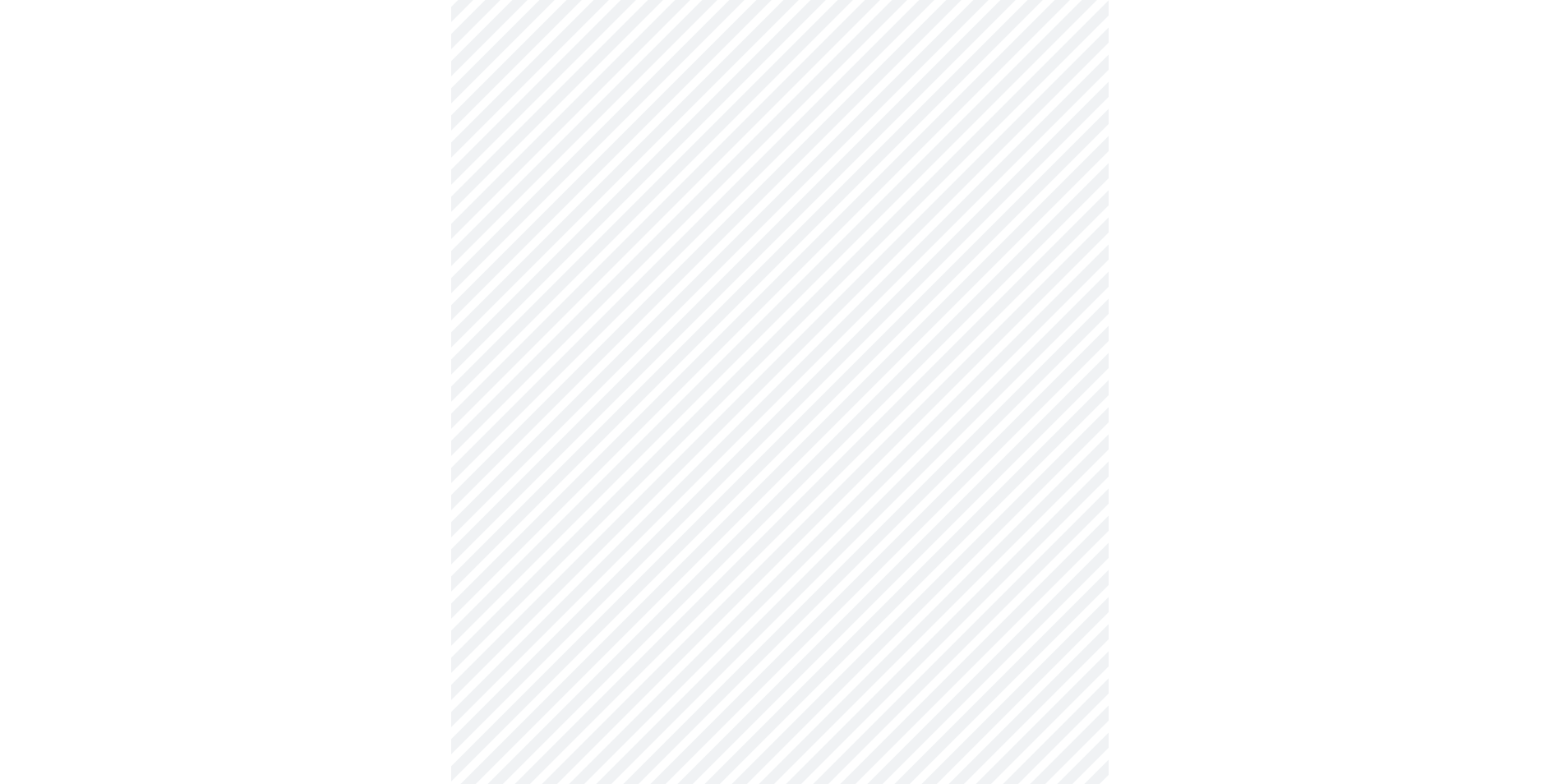
scroll to position [1068, 0]
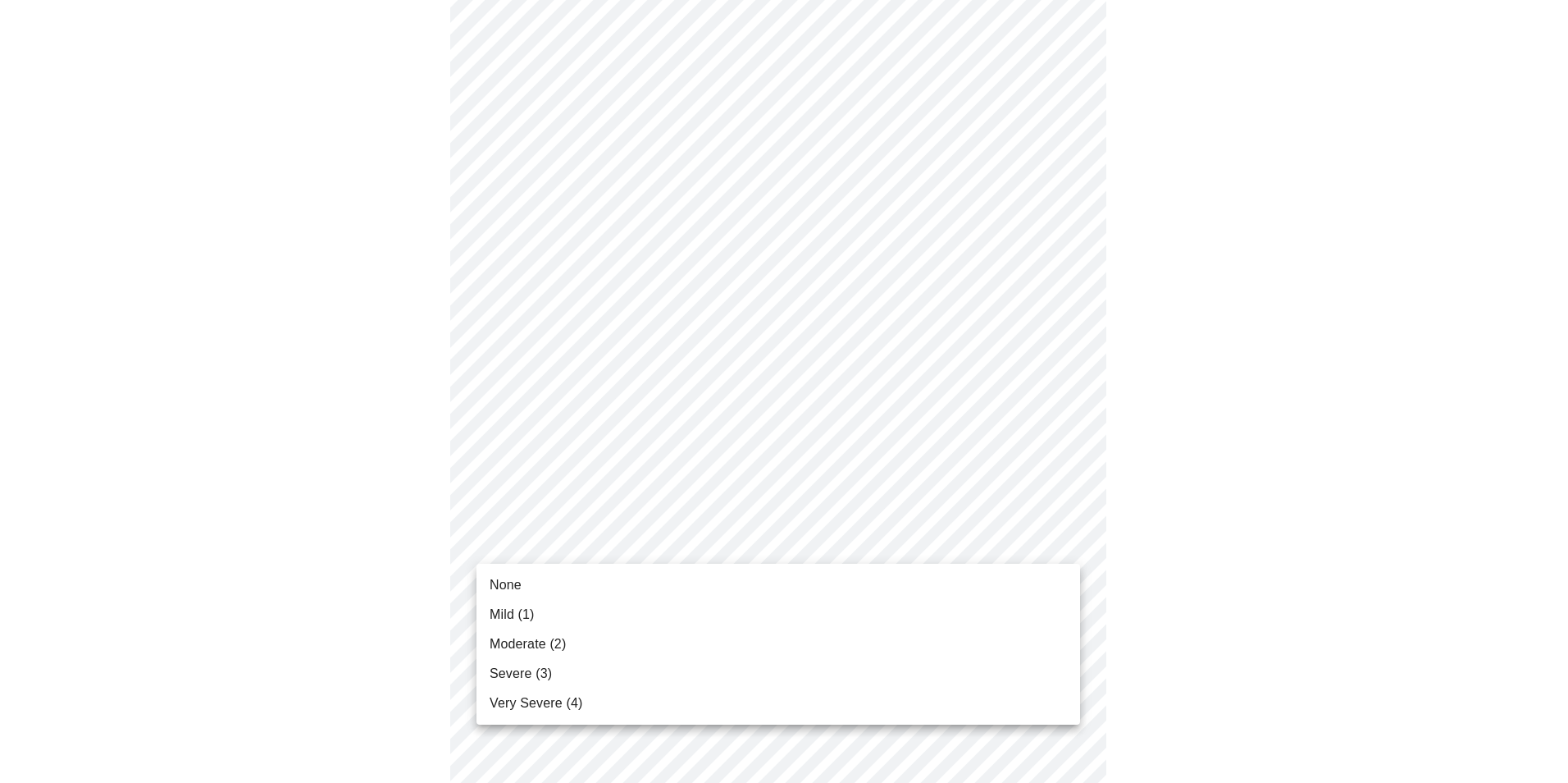
click at [517, 619] on span "Mild (1)" at bounding box center [512, 614] width 45 height 20
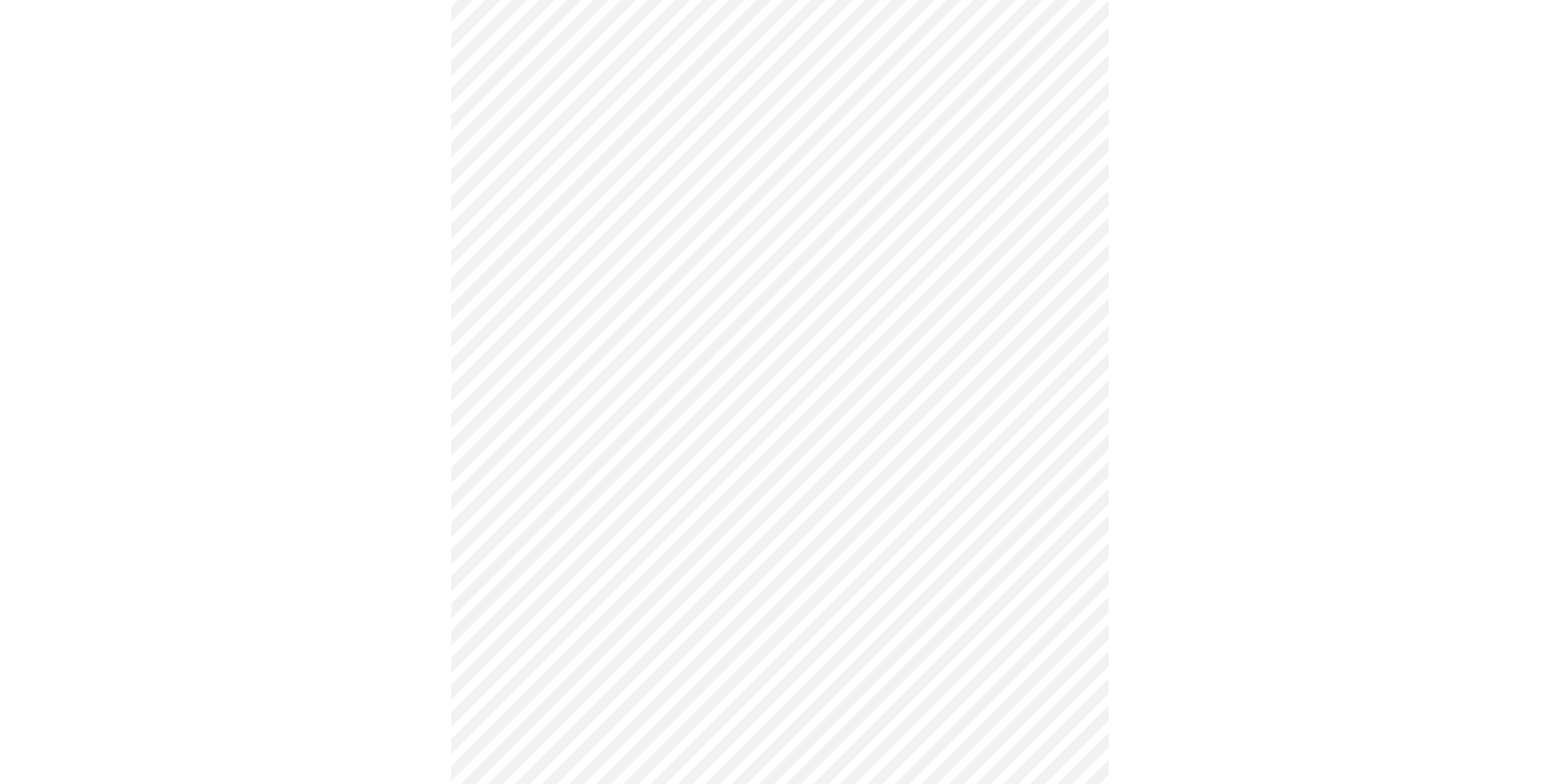
scroll to position [493, 0]
click at [723, 505] on body "MyMenopauseRx Appointments Messaging Labs Uploads Medications Community Refer a…" at bounding box center [780, 324] width 1546 height 1622
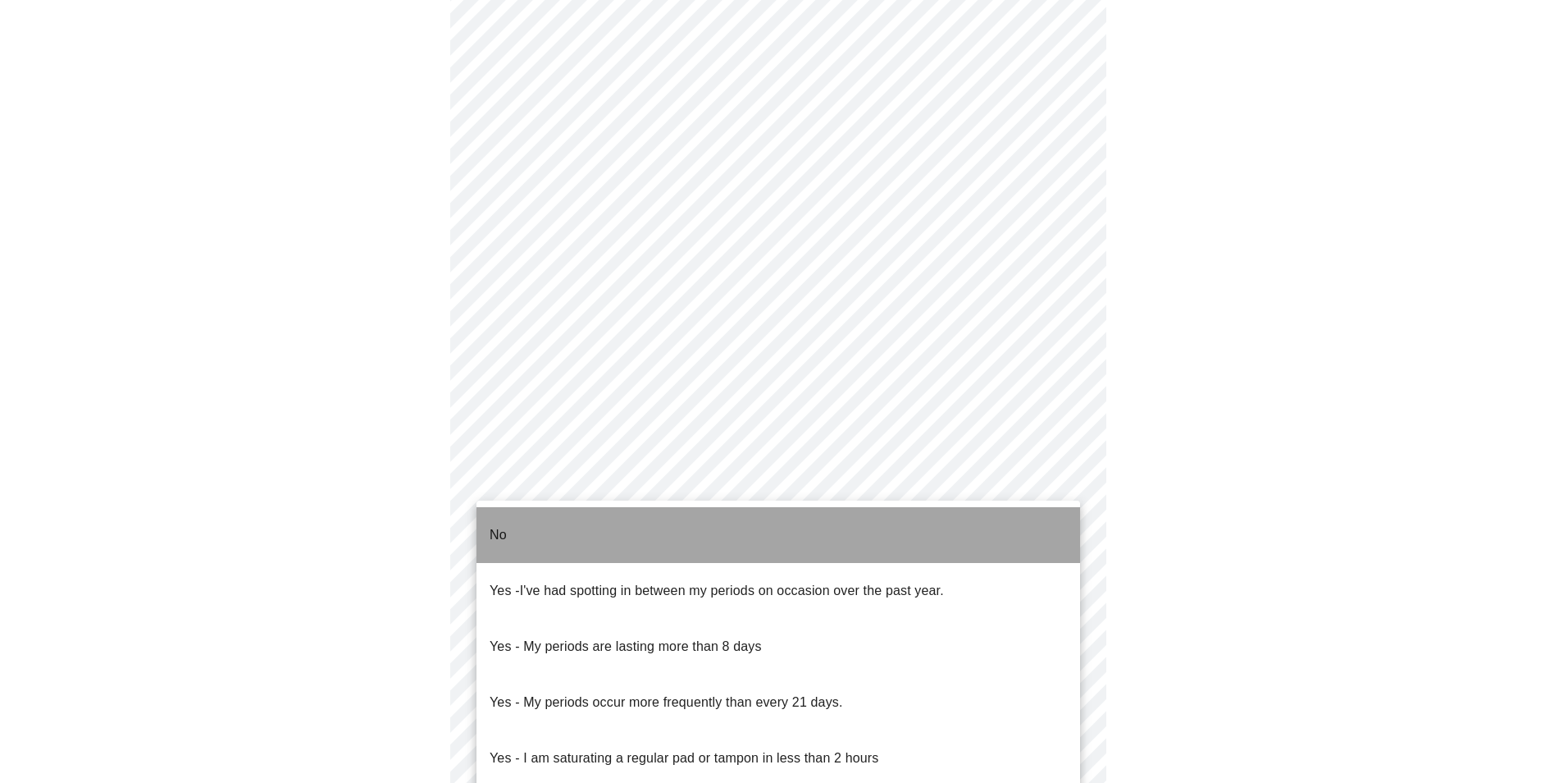
click at [522, 525] on li "No" at bounding box center [778, 534] width 603 height 56
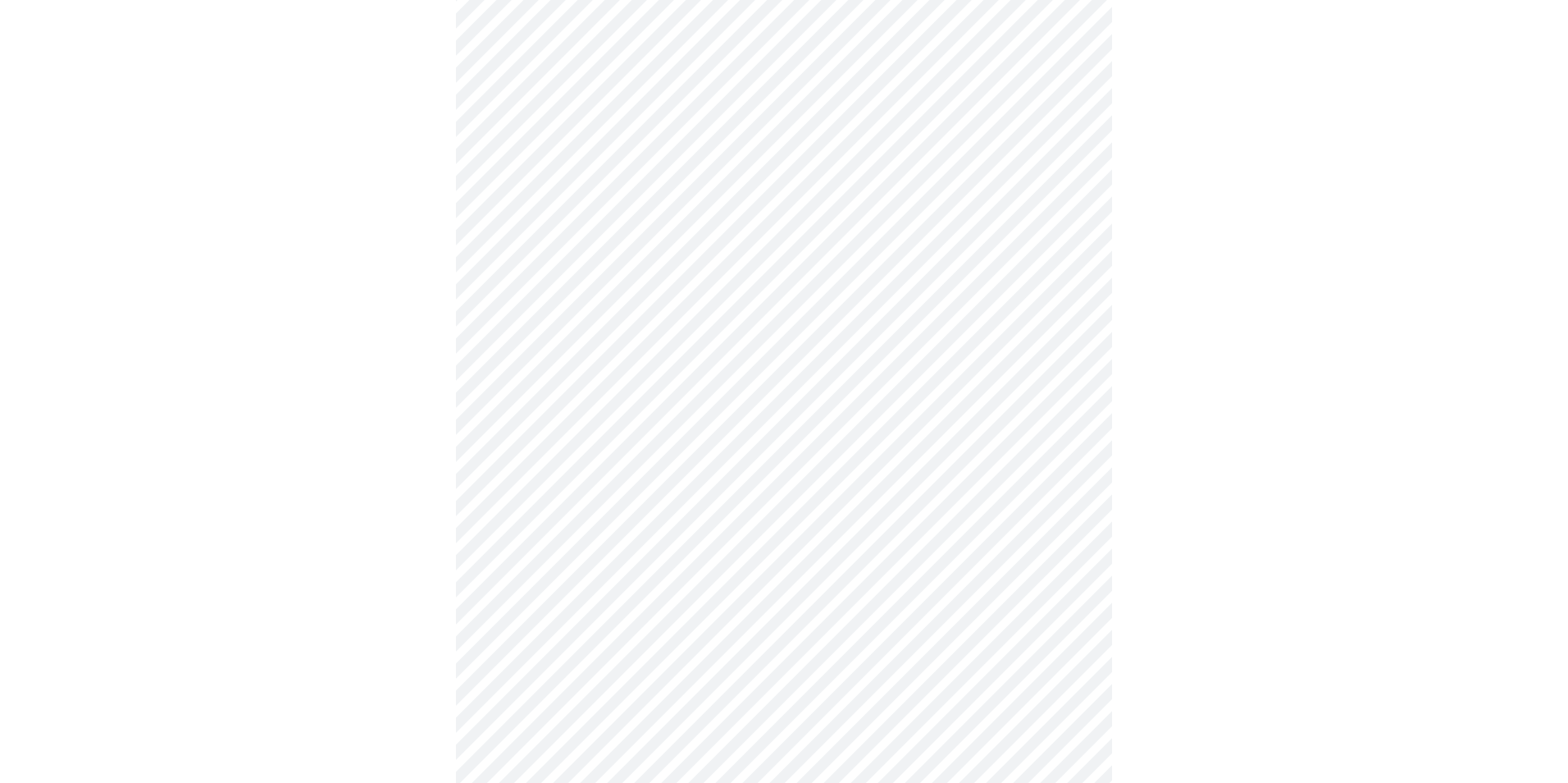
click at [566, 638] on body "MyMenopauseRx Appointments Messaging Labs Uploads Medications Community Refer a…" at bounding box center [784, 319] width 1555 height 1610
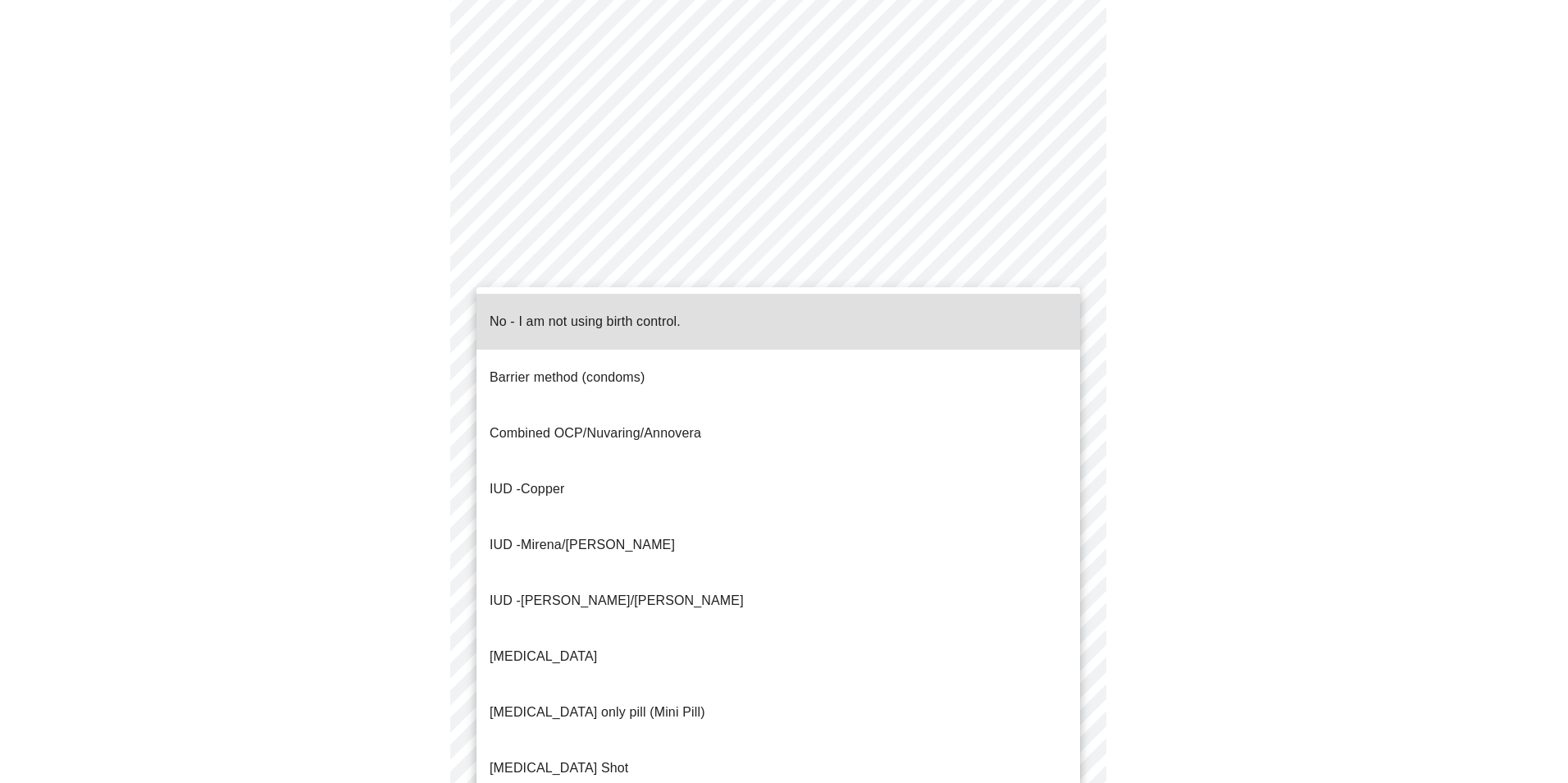
click at [623, 703] on p "Progesterone only pill (Mini Pill)" at bounding box center [597, 712] width 215 height 20
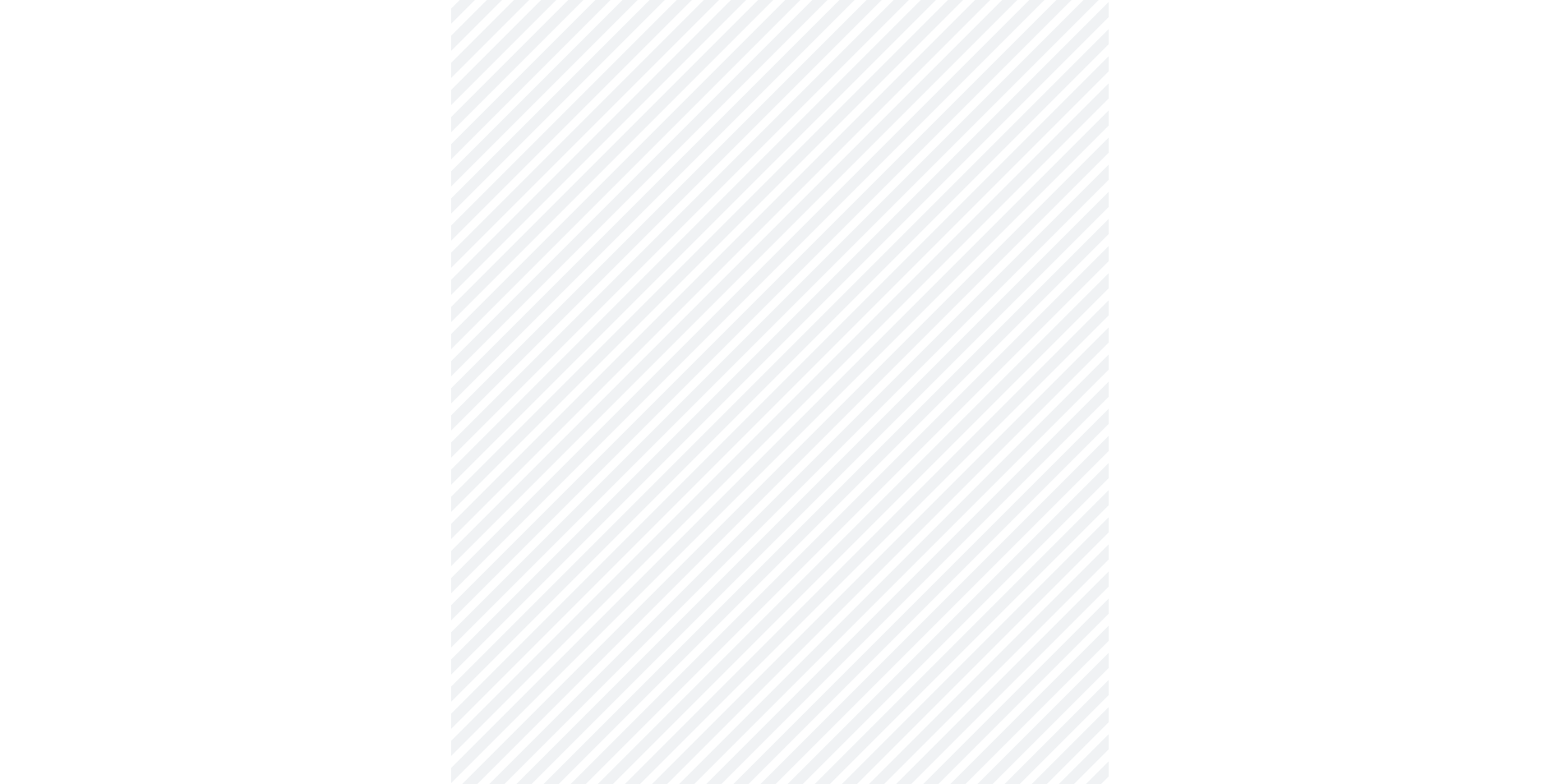
scroll to position [657, 0]
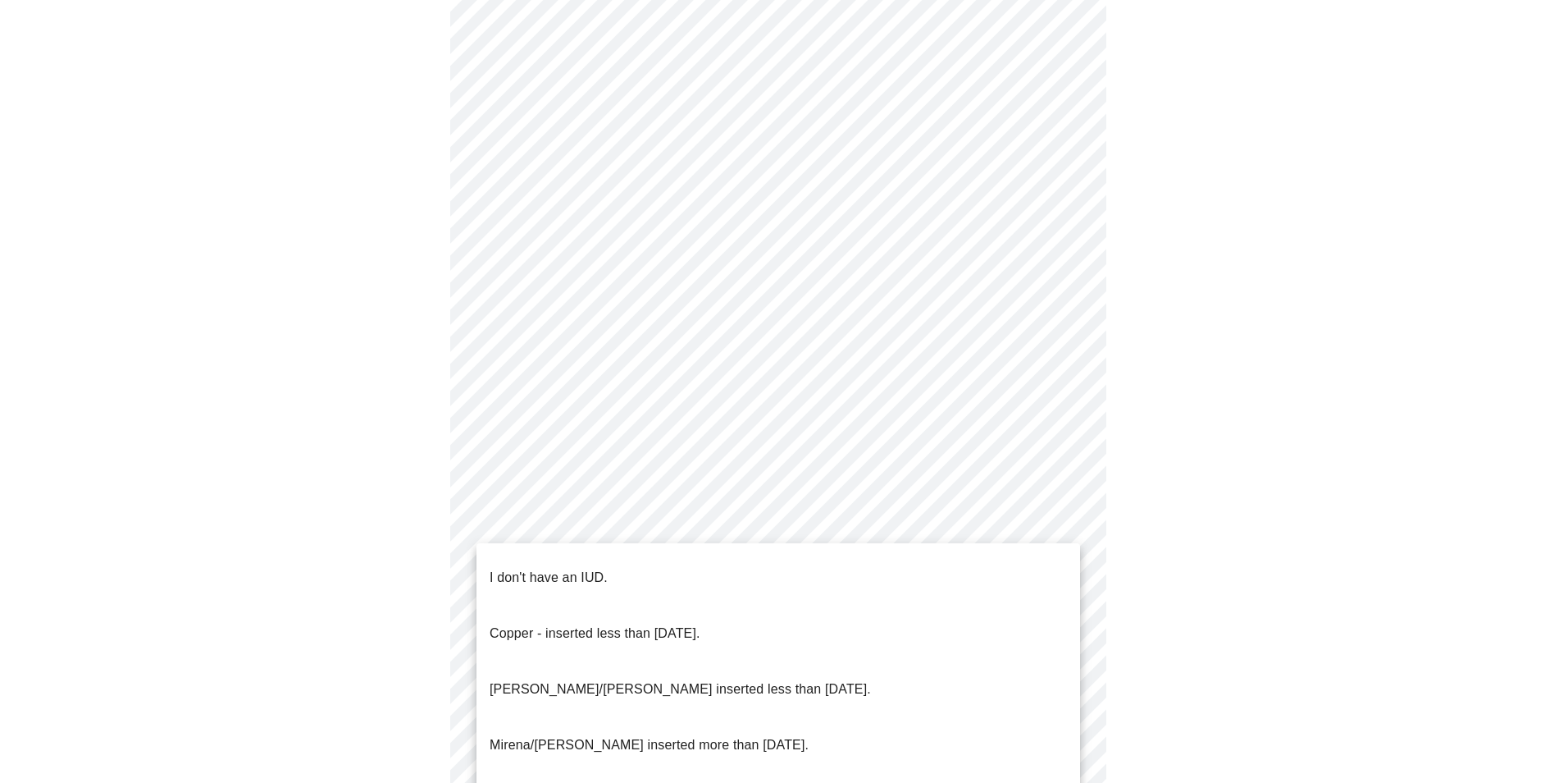
click at [708, 585] on body "MyMenopauseRx Appointments Messaging Labs Uploads Medications Community Refer a…" at bounding box center [784, 150] width 1555 height 1600
click at [534, 546] on ul "I don't have an IUD. Copper - inserted less than 10 years ago. Mirena/Liletta i…" at bounding box center [778, 689] width 603 height 292
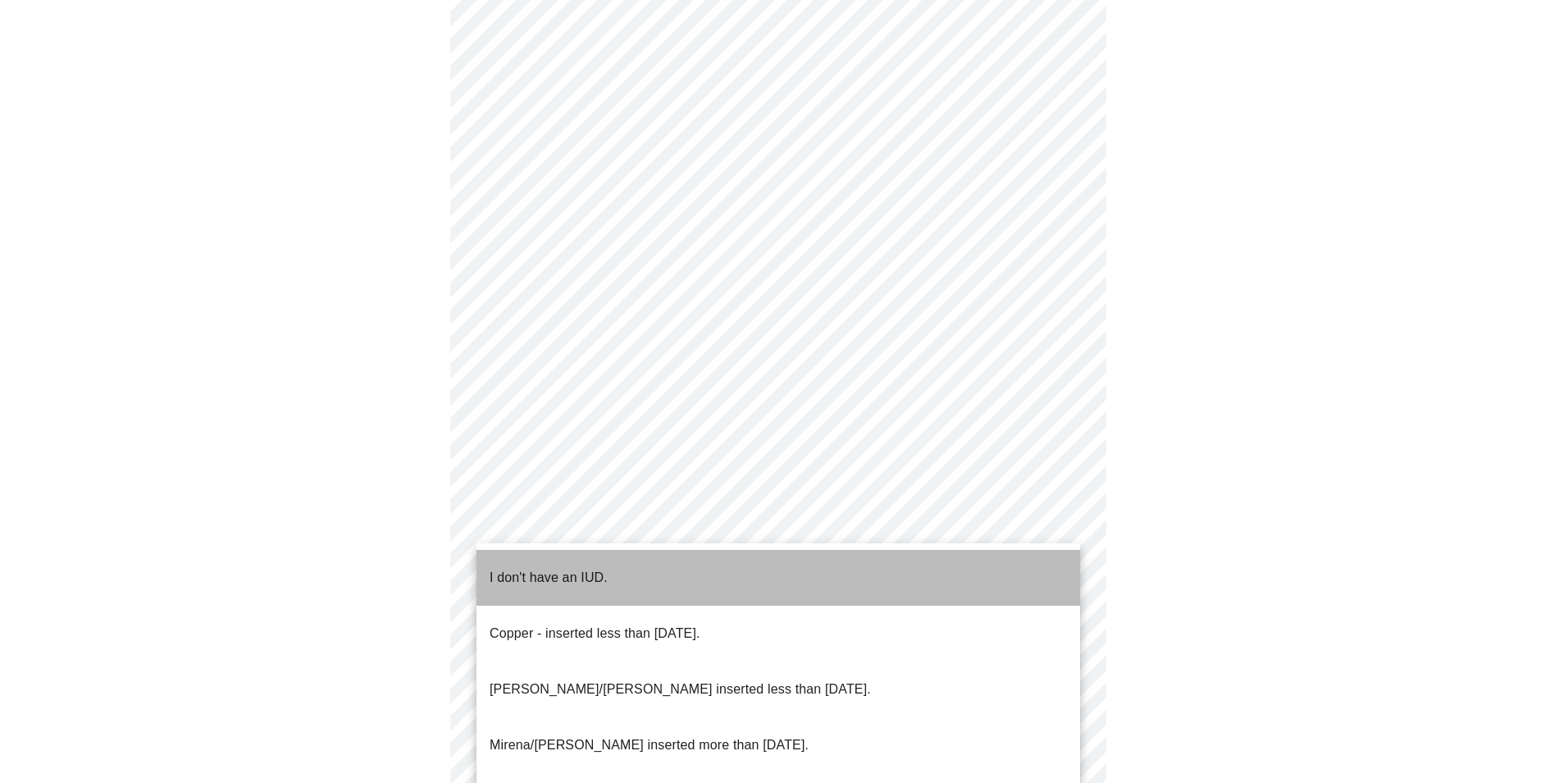
click at [537, 568] on p "I don't have an IUD." at bounding box center [549, 577] width 118 height 20
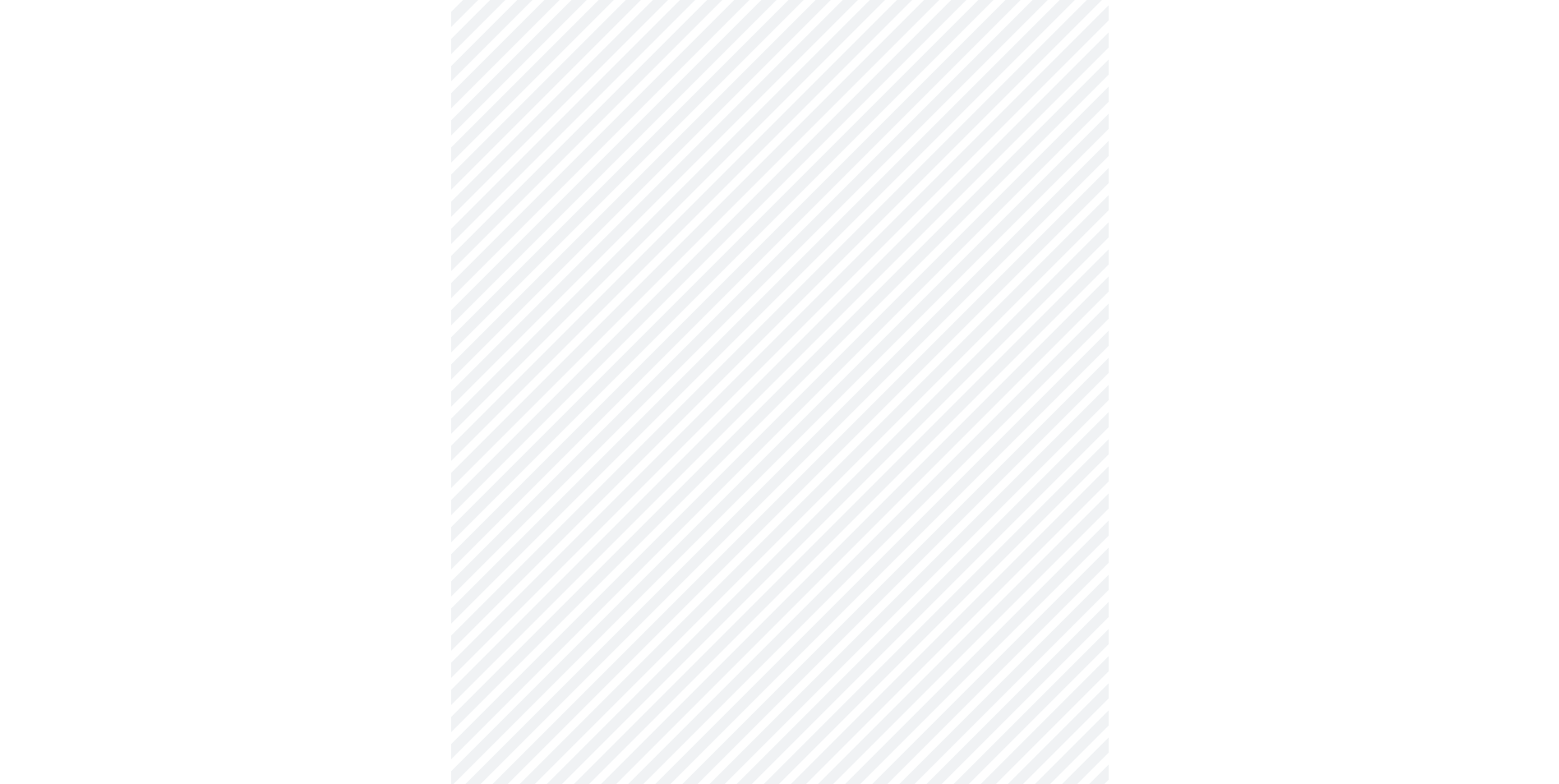
scroll to position [739, 0]
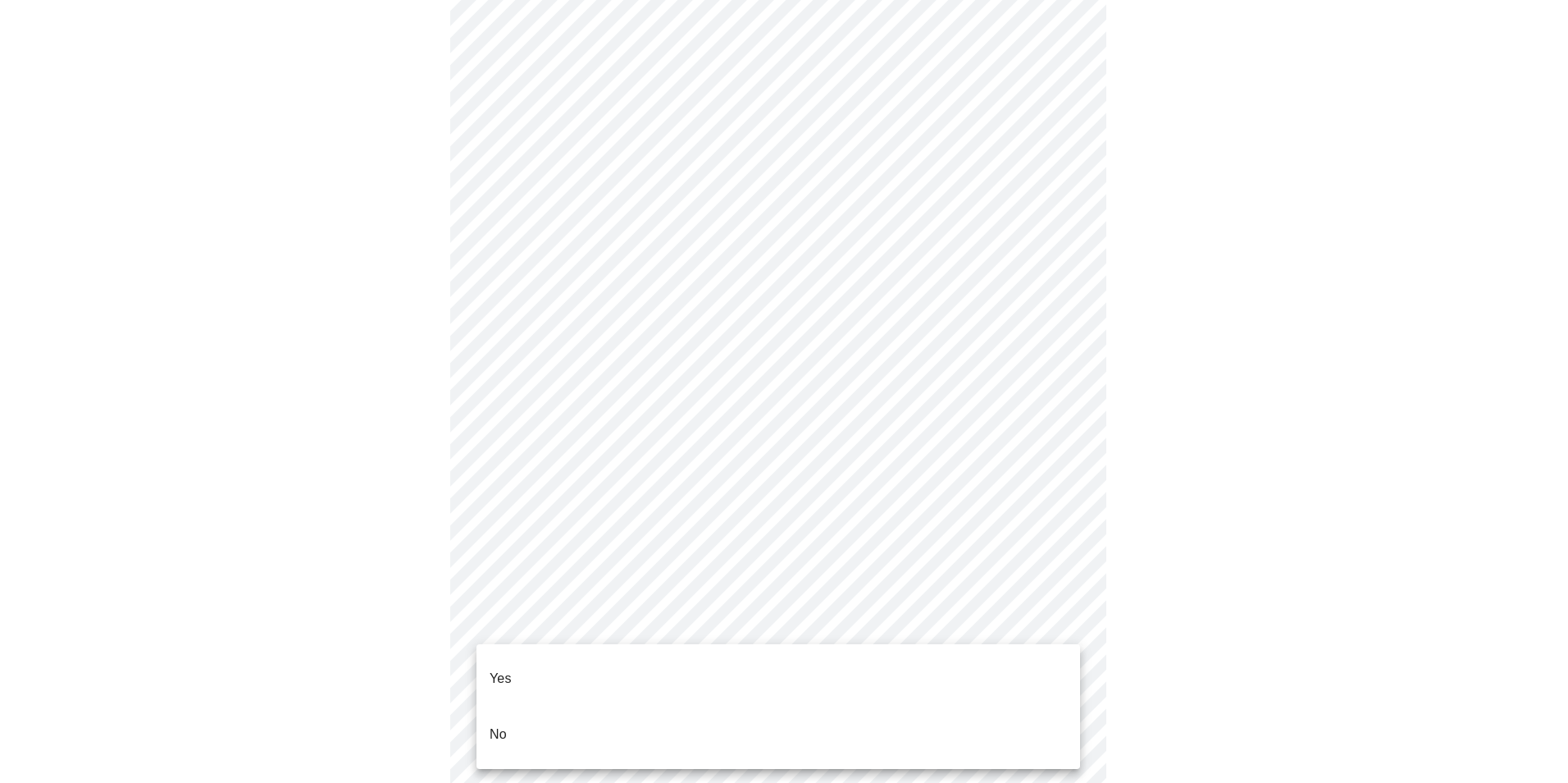
click at [620, 609] on body "MyMenopauseRx Appointments Messaging Labs Uploads Medications Community Refer a…" at bounding box center [784, 63] width 1555 height 1590
click at [508, 668] on p "Yes" at bounding box center [501, 678] width 22 height 20
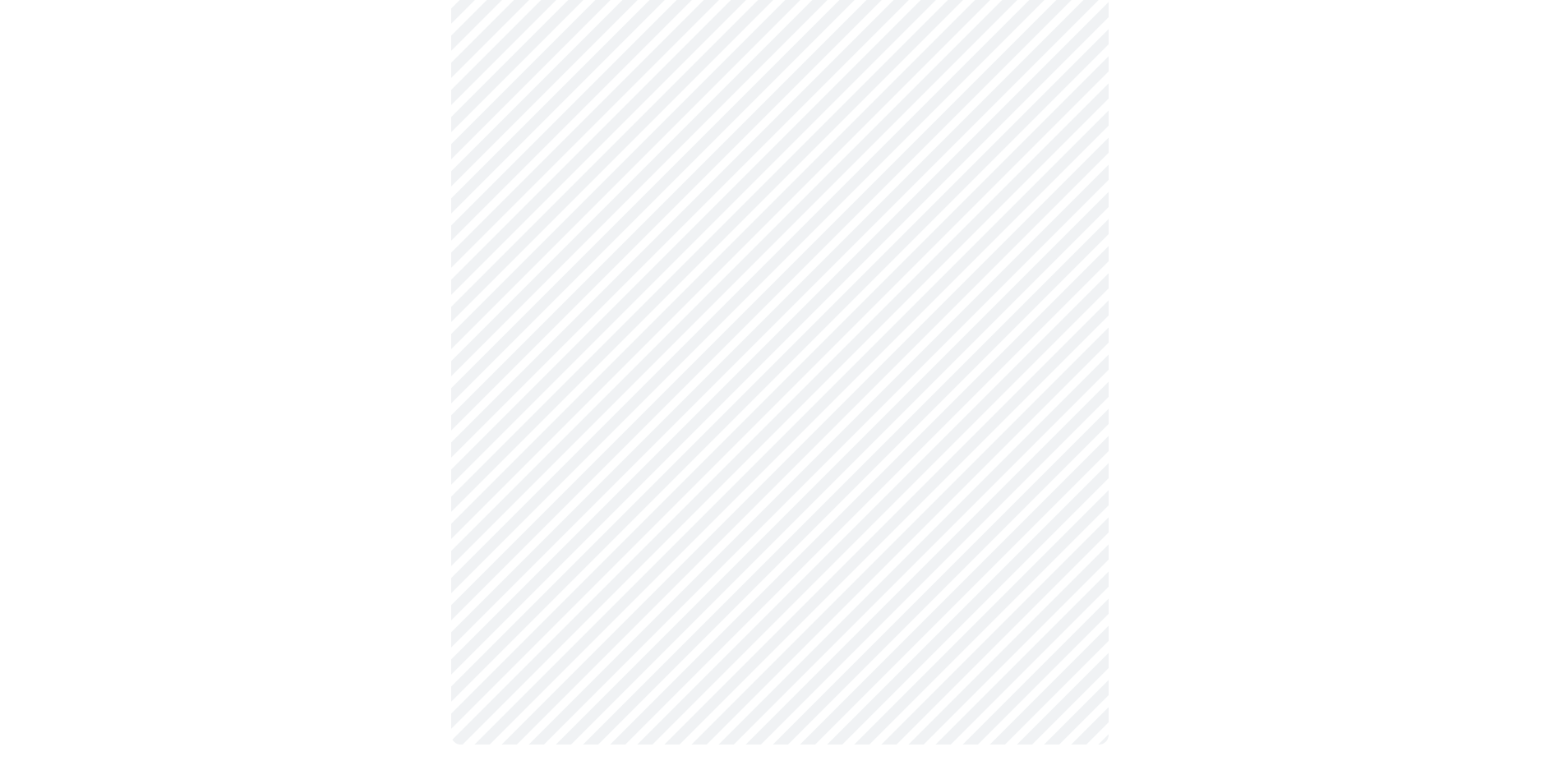
scroll to position [0, 0]
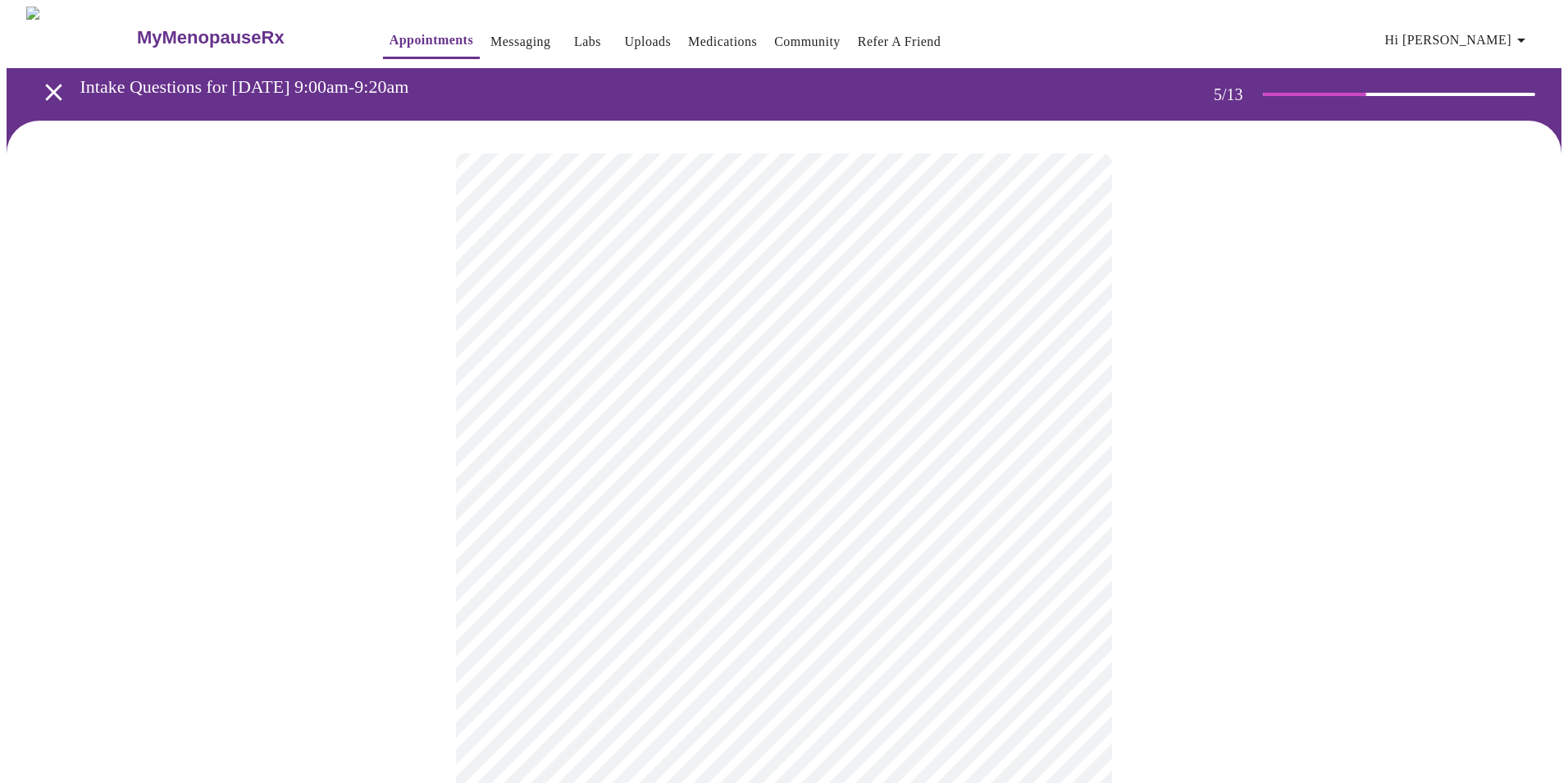
click at [761, 573] on body "MyMenopauseRx Appointments Messaging Labs Uploads Medications Community Refer a…" at bounding box center [784, 613] width 1555 height 1213
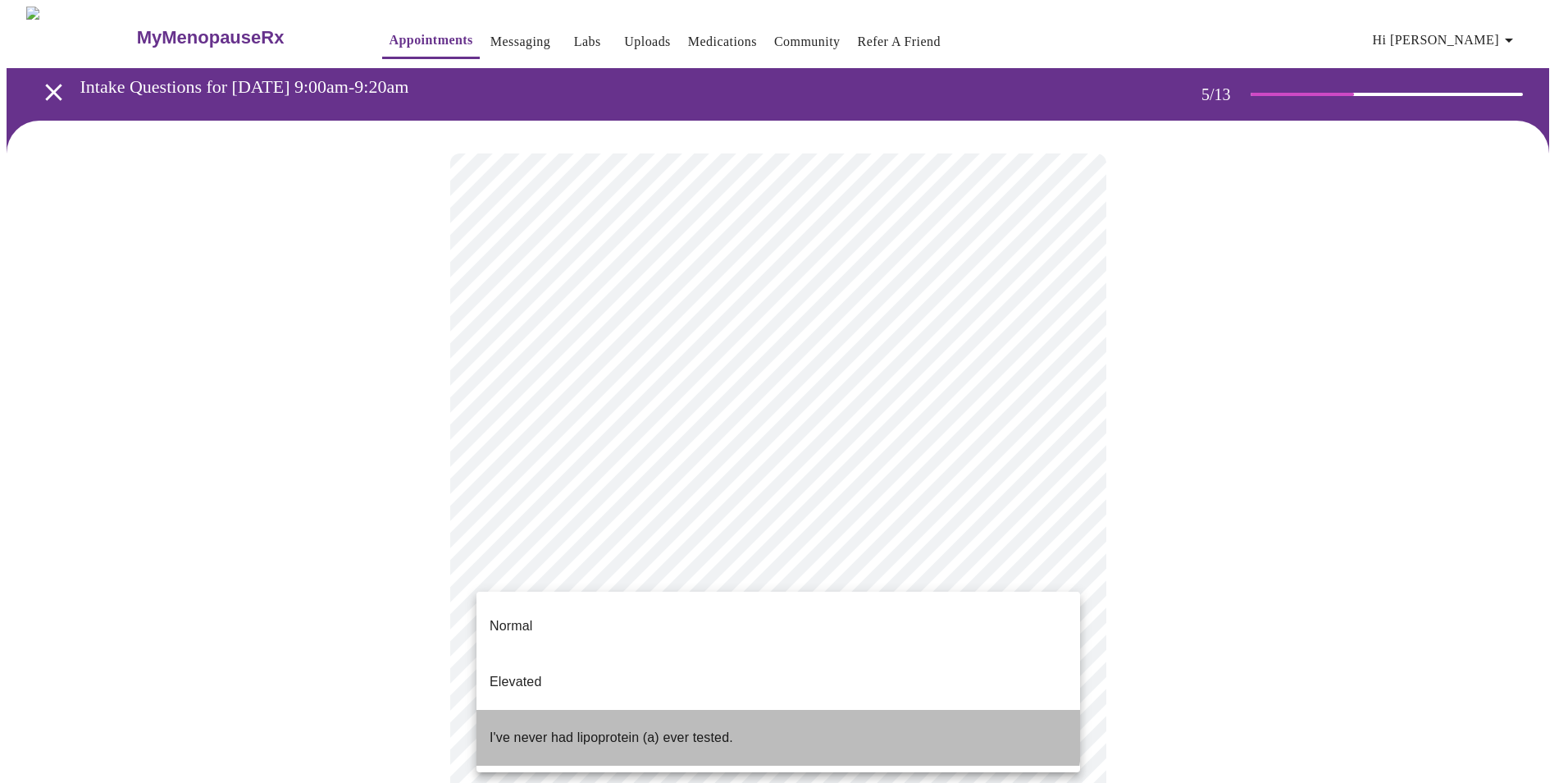
click at [690, 727] on p "I've never had lipoprotein (a) ever tested." at bounding box center [611, 737] width 244 height 20
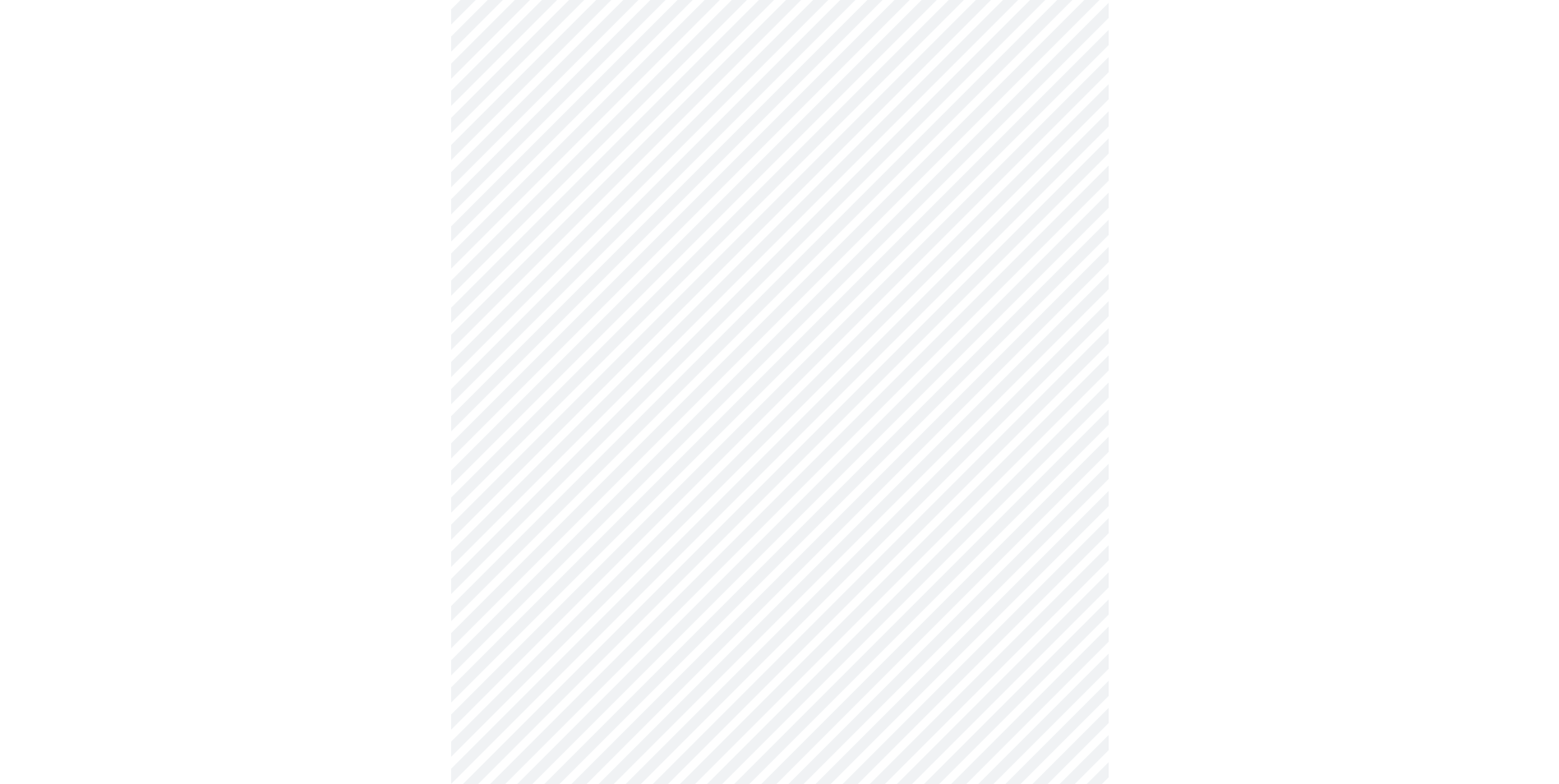
scroll to position [4273, 0]
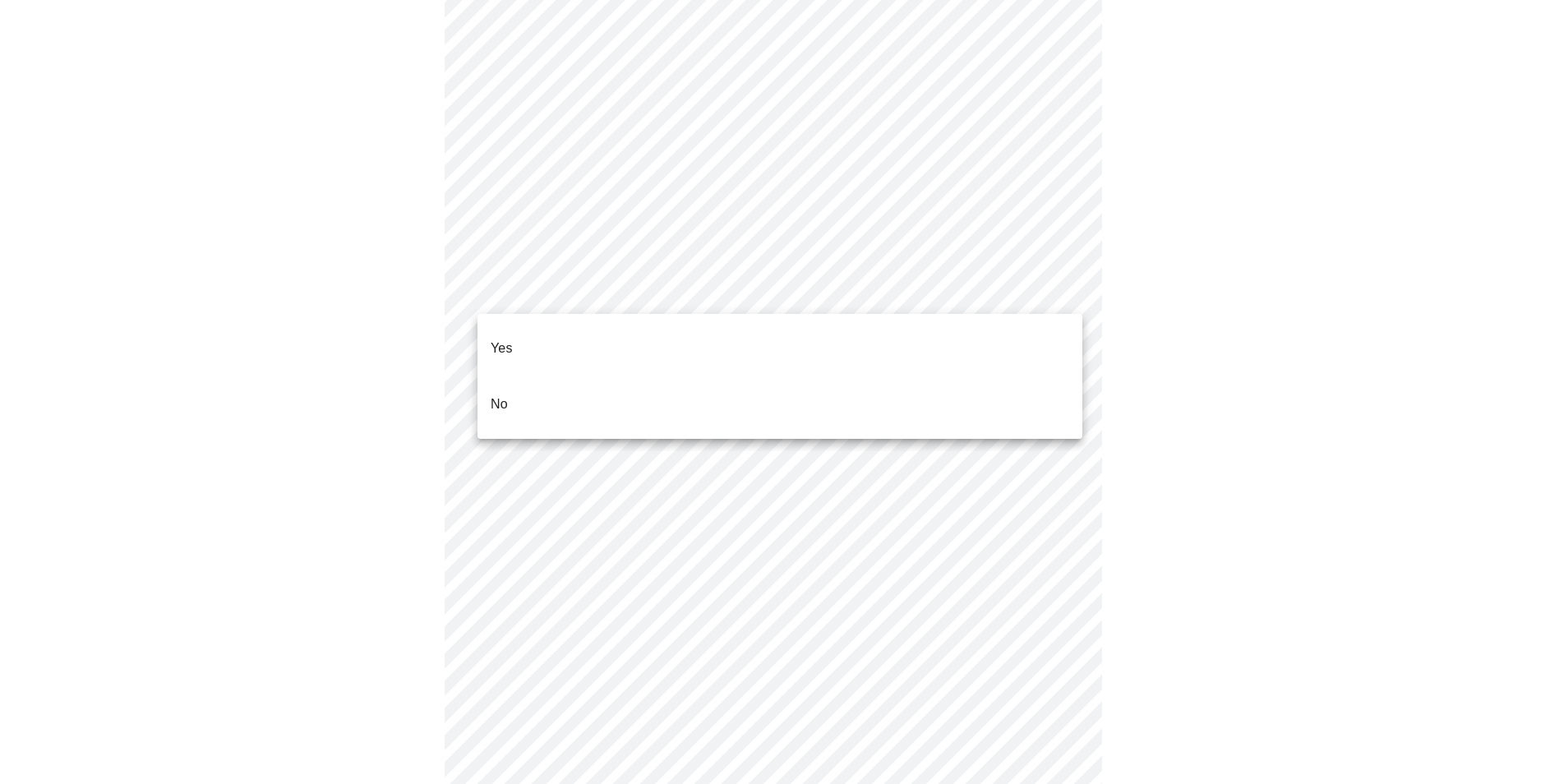
click at [587, 377] on li "No" at bounding box center [780, 404] width 604 height 56
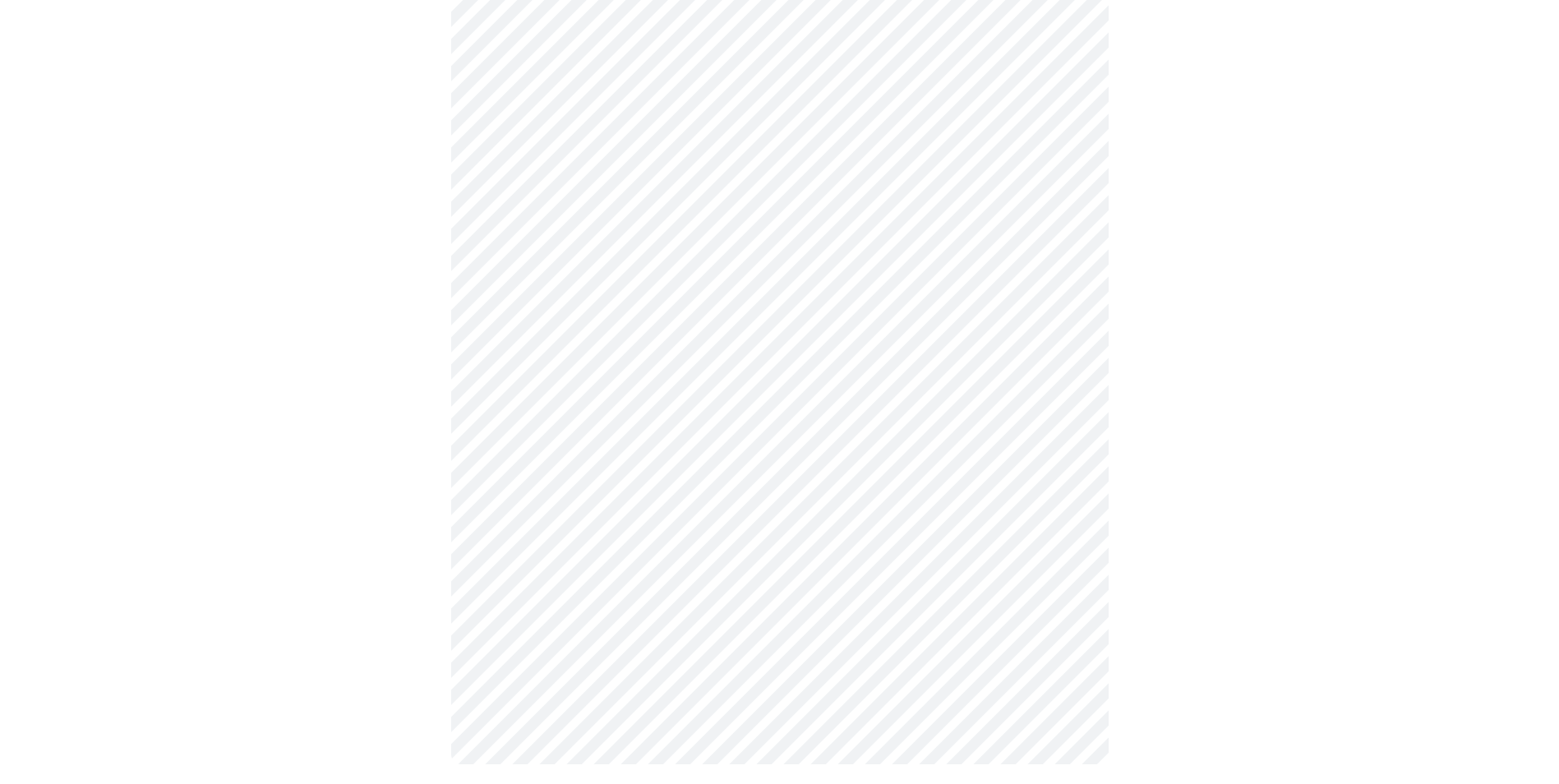
scroll to position [664, 0]
